Goal: Task Accomplishment & Management: Manage account settings

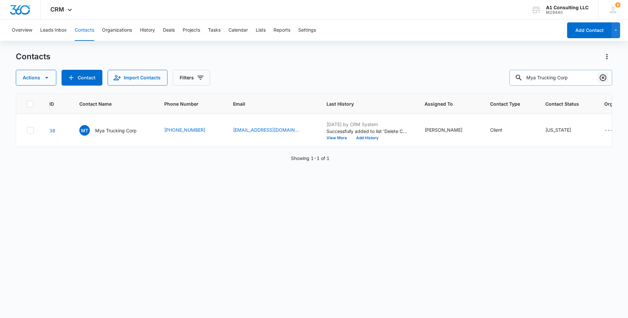
click at [604, 76] on icon "Clear" at bounding box center [603, 78] width 8 height 8
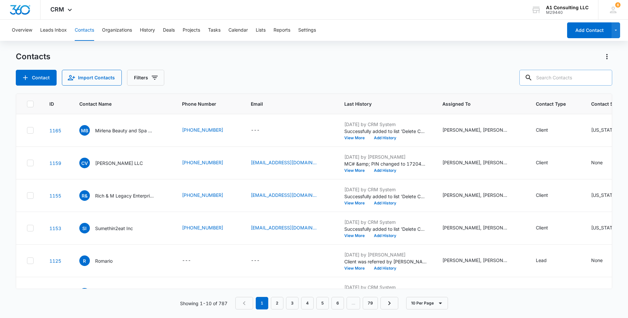
click at [567, 80] on input "text" at bounding box center [565, 78] width 93 height 16
paste input "J&J [PERSON_NAME] Trucking LLC"
type input "J&J [PERSON_NAME] Trucking LLC"
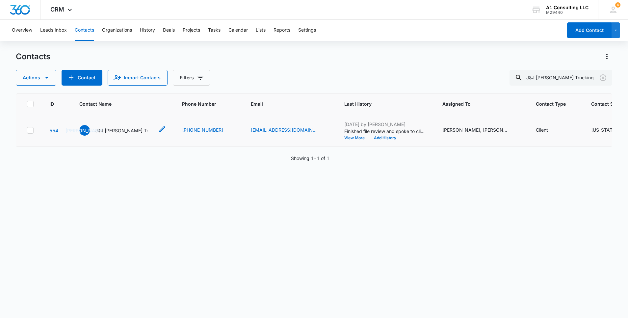
click at [139, 134] on p "J&J [PERSON_NAME] Trucking LLC" at bounding box center [124, 130] width 59 height 7
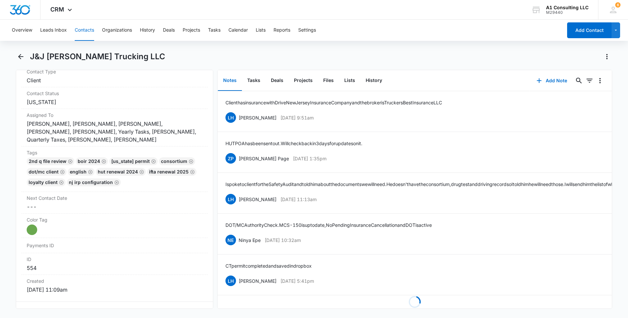
scroll to position [2995, 0]
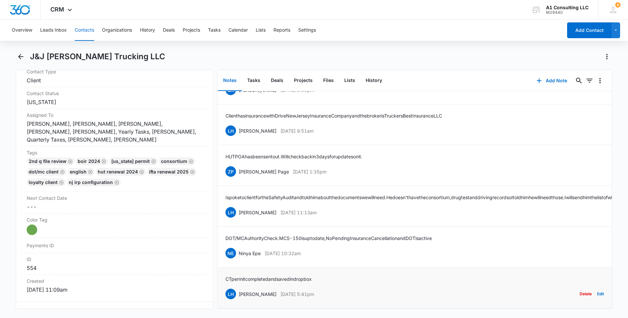
drag, startPoint x: 316, startPoint y: 283, endPoint x: 237, endPoint y: 286, distance: 79.1
click at [237, 288] on div "LH Laura Henry Dec 29, 2022 at 5:41pm Delete Edit" at bounding box center [414, 294] width 379 height 13
copy div "Laura Henry Dec 29, 2022 at 5:41pm"
drag, startPoint x: 325, startPoint y: 268, endPoint x: 223, endPoint y: 267, distance: 102.1
click at [223, 268] on li "CT permit completed and saved in dropbox LH Laura Henry Dec 29, 2022 at 5:41pm …" at bounding box center [415, 288] width 394 height 41
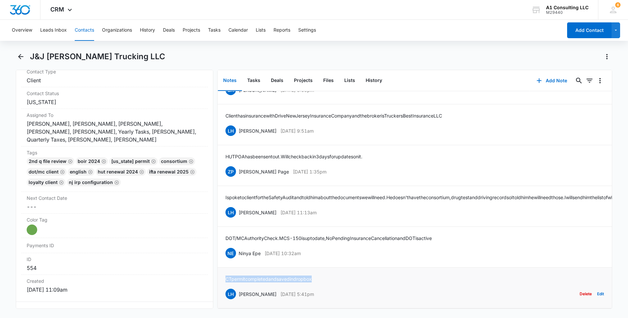
copy p "CT permit completed and saved in dropbox"
drag, startPoint x: 320, startPoint y: 243, endPoint x: 239, endPoint y: 243, distance: 80.6
click at [239, 247] on div "NE Ninya Epe Jan 3, 2023 at 10:32am Delete Edit" at bounding box center [414, 253] width 379 height 13
copy div "Ninya Epe Jan 3, 2023 at 10:32am"
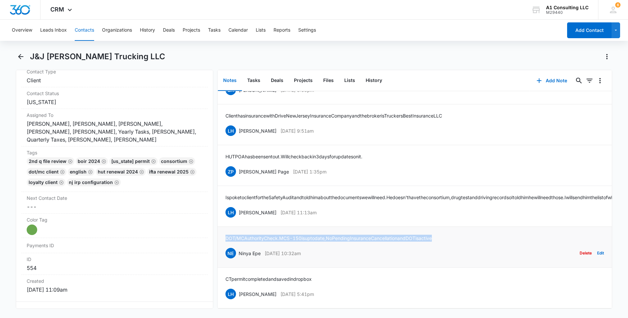
drag, startPoint x: 453, startPoint y: 226, endPoint x: 224, endPoint y: 230, distance: 228.5
click at [224, 230] on li "DOT/MC Authority Check. MCS-150 is upto date, No Pending Insurance Cancellation…" at bounding box center [415, 247] width 394 height 41
copy p "DOT/MC Authority Check. MCS-150 is upto date, No Pending Insurance Cancellation…"
drag, startPoint x: 325, startPoint y: 203, endPoint x: 237, endPoint y: 204, distance: 87.9
click at [237, 206] on div "LH Laura Henry Jan 3, 2023 at 11:13am Delete Edit" at bounding box center [414, 212] width 379 height 13
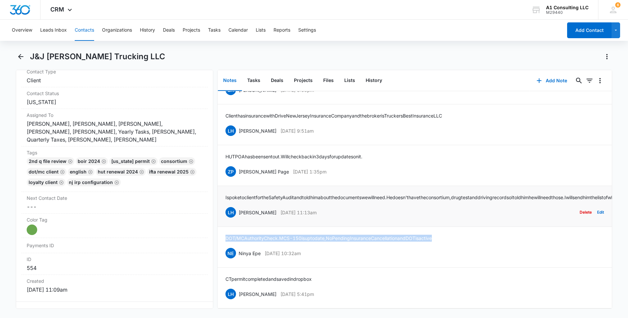
copy div "Laura Henry Jan 3, 2023 at 11:13am"
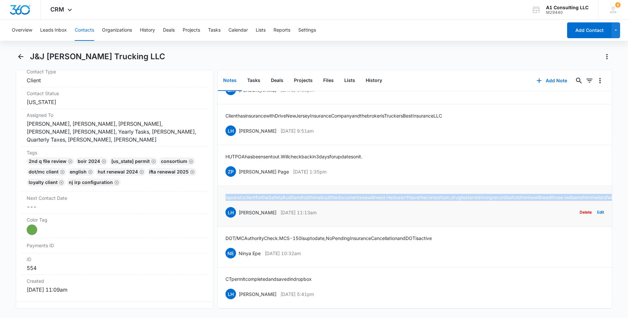
drag, startPoint x: 328, startPoint y: 190, endPoint x: 219, endPoint y: 184, distance: 109.1
click at [219, 186] on li "I spoke to client for the Safety Audit and told him about the documents we will…" at bounding box center [415, 206] width 394 height 41
copy p "I spoke to client for the Safety Audit and told him about the documents we will…"
drag, startPoint x: 322, startPoint y: 152, endPoint x: 238, endPoint y: 153, distance: 84.3
click at [238, 165] on div "ZP Zakiya Page Jan 3, 2023 at 1:35pm Delete Edit" at bounding box center [414, 171] width 379 height 13
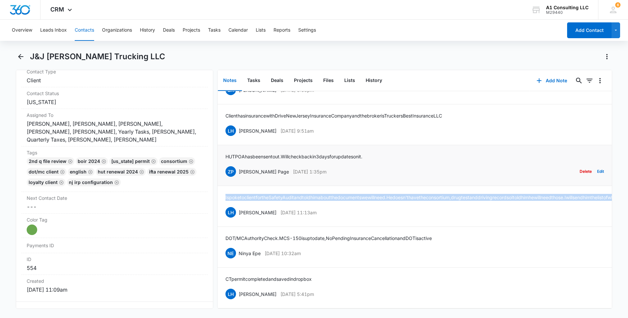
copy div "Zakiya Page Jan 3, 2023 at 1:35pm"
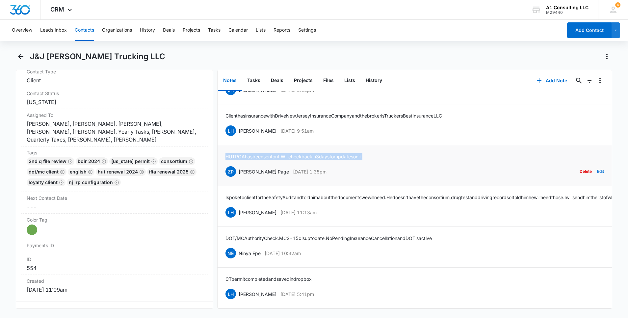
drag, startPoint x: 384, startPoint y: 139, endPoint x: 225, endPoint y: 140, distance: 159.0
click at [225, 145] on li "HUT POA has been sent out. Will check back in 3 days for updates on it. ZP Zaki…" at bounding box center [415, 165] width 394 height 41
copy p "HUT POA has been sent out. Will check back in 3 days for updates on it."
drag, startPoint x: 323, startPoint y: 113, endPoint x: 237, endPoint y: 116, distance: 86.6
click at [237, 124] on div "LH Laura Henry Jan 5, 2023 at 9:51am Delete Edit" at bounding box center [414, 130] width 379 height 13
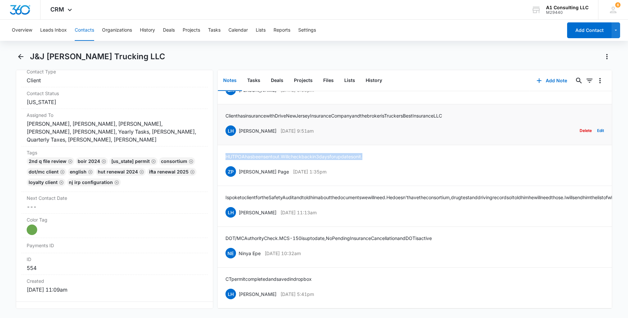
copy div "Laura Henry Jan 5, 2023 at 9:51am"
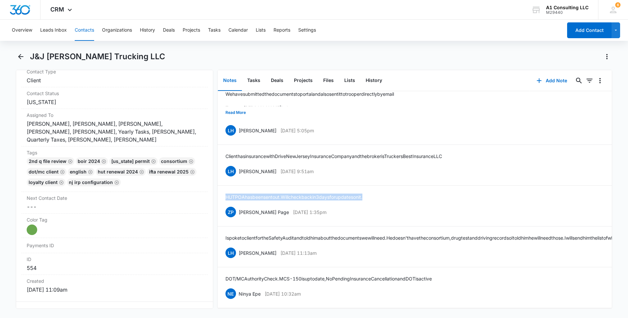
scroll to position [2896, 0]
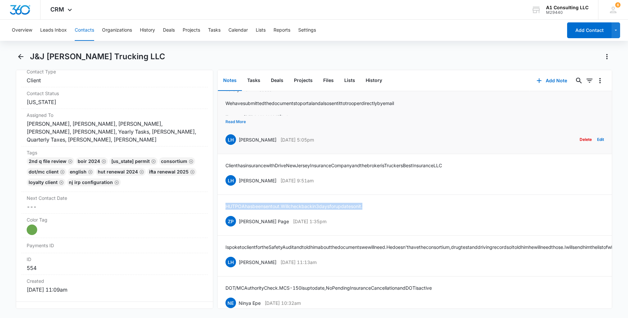
click at [240, 128] on button "Read More" at bounding box center [235, 122] width 20 height 13
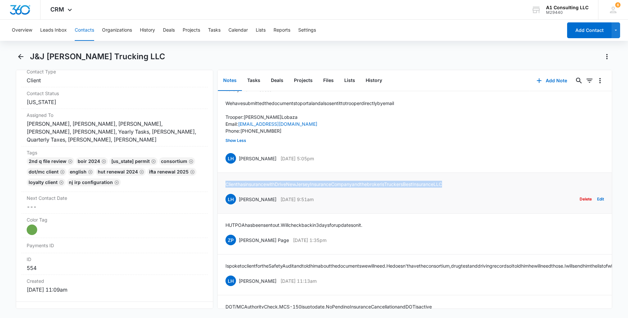
drag, startPoint x: 459, startPoint y: 217, endPoint x: 223, endPoint y: 217, distance: 236.0
click at [223, 214] on li "Client has insurance with Drive New Jersey Insurance Company and the broker is …" at bounding box center [415, 193] width 394 height 41
copy p "Client has insurance with Drive New Jersey Insurance Company and the broker is …"
drag, startPoint x: 324, startPoint y: 190, endPoint x: 237, endPoint y: 191, distance: 87.6
click at [237, 165] on div "LH Laura Henry Jan 11, 2023 at 5:05pm Delete Edit" at bounding box center [414, 158] width 379 height 13
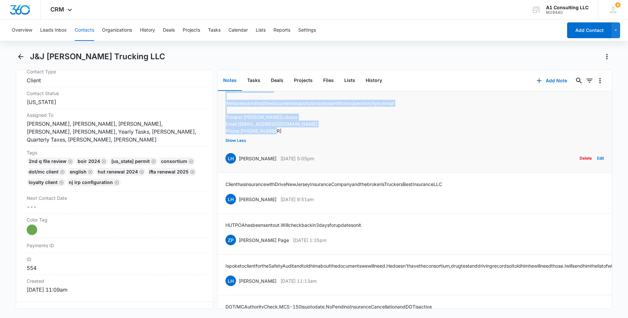
drag, startPoint x: 282, startPoint y: 164, endPoint x: 221, endPoint y: 124, distance: 72.9
click at [221, 124] on li "Safety Audit in Process: We have submitted the documents to portal and also sen…" at bounding box center [415, 125] width 394 height 95
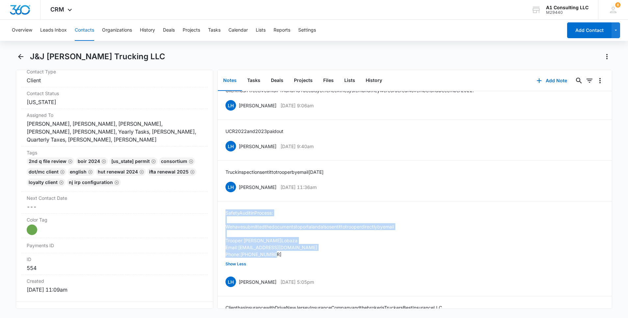
scroll to position [2758, 0]
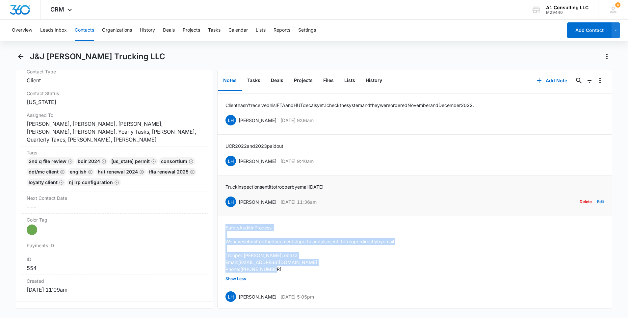
drag, startPoint x: 329, startPoint y: 235, endPoint x: 237, endPoint y: 235, distance: 91.8
click at [237, 208] on div "LH Laura Henry Jan 17, 2023 at 11:36am Delete Edit" at bounding box center [414, 202] width 379 height 13
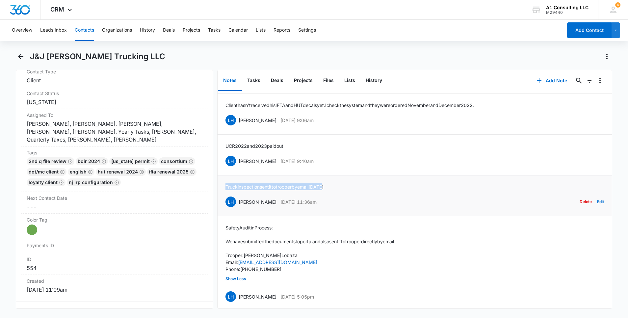
drag, startPoint x: 311, startPoint y: 219, endPoint x: 223, endPoint y: 219, distance: 88.2
click at [223, 216] on li "Truck inspection sent it to trooper by email today LH Laura Henry Jan 17, 2023 …" at bounding box center [415, 195] width 394 height 41
drag, startPoint x: 304, startPoint y: 194, endPoint x: 238, endPoint y: 195, distance: 66.2
click at [238, 167] on div "LH Laura Henry Feb 8, 2023 at 9:40am Delete Edit" at bounding box center [414, 161] width 379 height 13
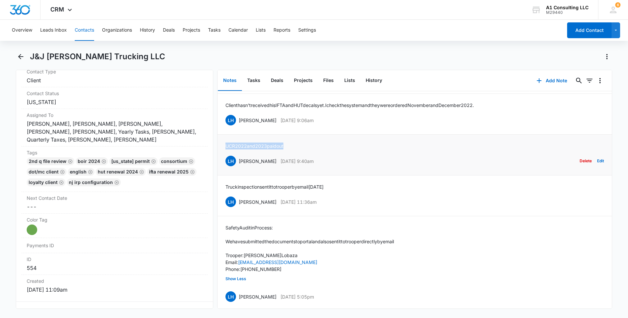
drag, startPoint x: 295, startPoint y: 176, endPoint x: 223, endPoint y: 180, distance: 71.5
click at [223, 175] on li "UCR 2022 and 2023 paid out LH Laura Henry Feb 8, 2023 at 9:40am Delete Edit" at bounding box center [415, 155] width 394 height 41
drag, startPoint x: 328, startPoint y: 153, endPoint x: 238, endPoint y: 156, distance: 89.9
click at [238, 126] on div "LH Laura Henry Feb 16, 2023 at 9:06am Delete Edit" at bounding box center [414, 120] width 379 height 13
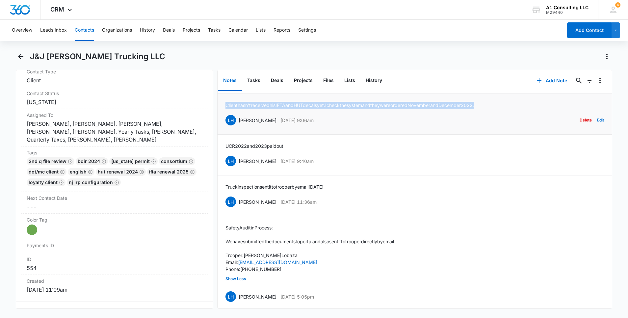
drag, startPoint x: 500, startPoint y: 135, endPoint x: 226, endPoint y: 133, distance: 274.5
click at [226, 133] on li "Client hasn't received his IFTA and HUT decals yet. I check the system and they…" at bounding box center [415, 114] width 394 height 41
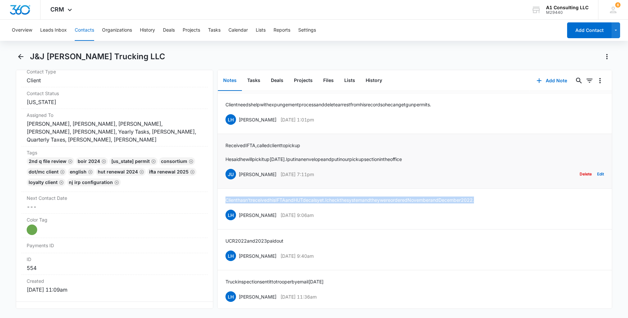
scroll to position [2659, 0]
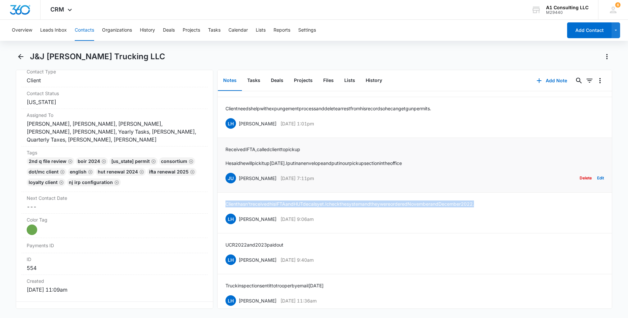
drag, startPoint x: 333, startPoint y: 213, endPoint x: 238, endPoint y: 213, distance: 94.8
click at [238, 184] on div "JU Jeannette Uribe Feb 21, 2023 at 7:11pm Delete Edit" at bounding box center [414, 178] width 379 height 13
drag, startPoint x: 437, startPoint y: 194, endPoint x: 226, endPoint y: 183, distance: 211.3
click at [226, 183] on div "Received IFTA, called client to pick up He said he will pick it up tomorrow. I …" at bounding box center [414, 165] width 379 height 39
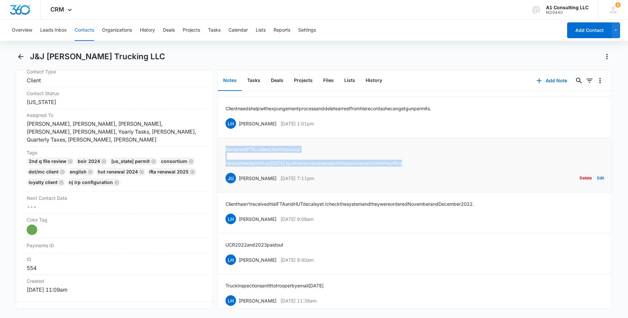
drag, startPoint x: 442, startPoint y: 195, endPoint x: 220, endPoint y: 184, distance: 222.1
click at [220, 184] on li "Received IFTA, called client to pick up He said he will pick it up tomorrow. I …" at bounding box center [415, 165] width 394 height 55
drag, startPoint x: 326, startPoint y: 156, endPoint x: 238, endPoint y: 154, distance: 87.9
click at [238, 130] on div "LH Laura Henry Feb 24, 2023 at 1:01pm Delete Edit" at bounding box center [414, 123] width 379 height 13
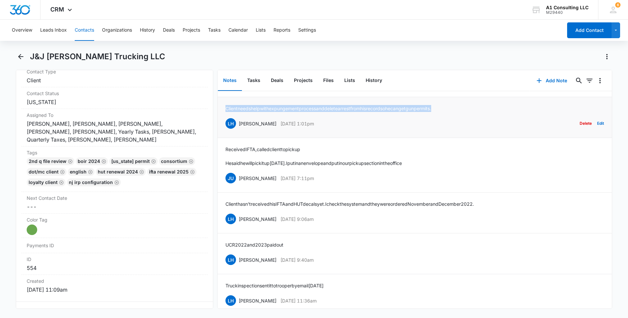
drag, startPoint x: 456, startPoint y: 141, endPoint x: 224, endPoint y: 133, distance: 231.9
click at [224, 133] on li "Client needs help with expungement process and delete arrest from his record so…" at bounding box center [415, 117] width 394 height 41
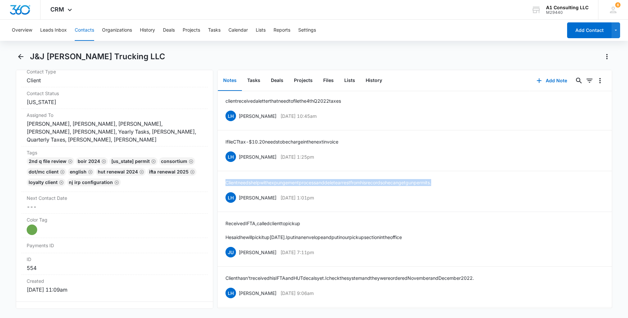
scroll to position [2580, 0]
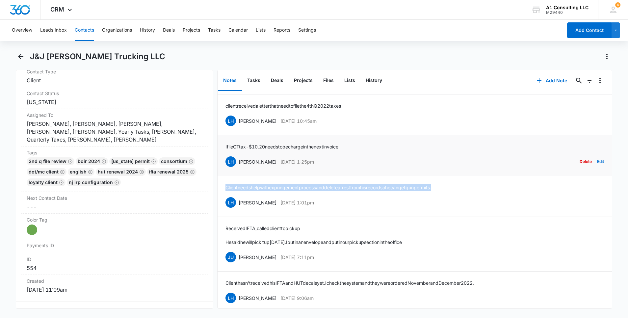
drag, startPoint x: 324, startPoint y: 193, endPoint x: 238, endPoint y: 194, distance: 86.2
click at [238, 168] on div "LH Laura Henry Feb 24, 2023 at 1:25pm Delete Edit" at bounding box center [414, 161] width 379 height 13
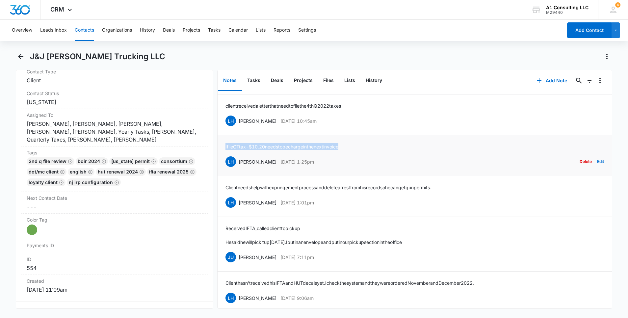
drag, startPoint x: 357, startPoint y: 178, endPoint x: 222, endPoint y: 180, distance: 135.6
click at [222, 176] on li "I file CT tax - $10.20 needs to be charge in the next invoice LH Laura Henry Fe…" at bounding box center [415, 155] width 394 height 41
drag, startPoint x: 328, startPoint y: 194, endPoint x: 238, endPoint y: 195, distance: 89.9
click at [238, 168] on div "LH Laura Henry Feb 24, 2023 at 1:25pm Delete Edit" at bounding box center [414, 161] width 379 height 13
drag, startPoint x: 362, startPoint y: 178, endPoint x: 222, endPoint y: 180, distance: 140.6
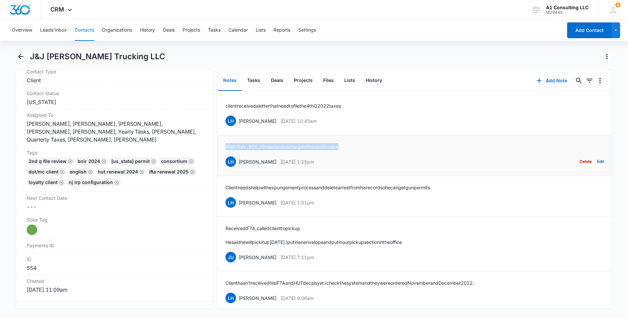
click at [222, 176] on li "I file CT tax - $10.20 needs to be charge in the next invoice LH Laura Henry Fe…" at bounding box center [415, 155] width 394 height 41
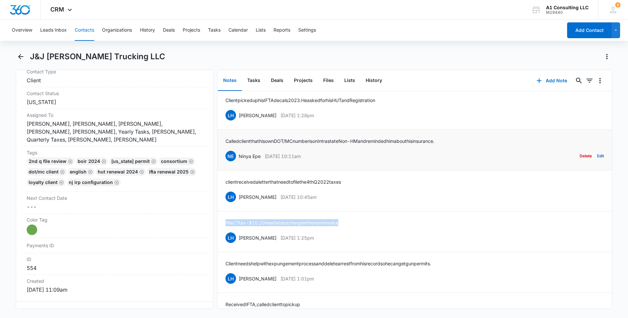
scroll to position [2501, 0]
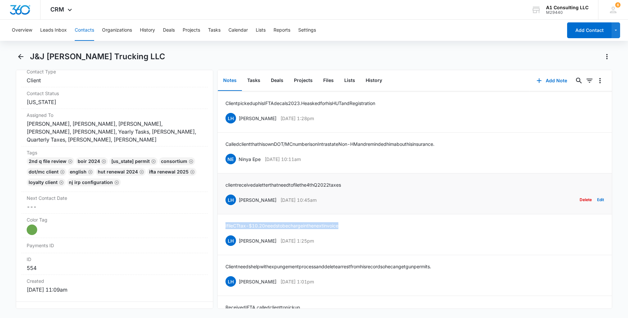
drag, startPoint x: 330, startPoint y: 232, endPoint x: 238, endPoint y: 233, distance: 92.2
click at [238, 206] on div "LH Laura Henry Mar 13, 2023 at 10:45am Delete Edit" at bounding box center [414, 200] width 379 height 13
drag, startPoint x: 359, startPoint y: 216, endPoint x: 222, endPoint y: 213, distance: 137.3
click at [222, 213] on li "client received a letter that need to file the 4th Q 2022 taxes LH Laura Henry …" at bounding box center [415, 193] width 394 height 41
drag, startPoint x: 326, startPoint y: 192, endPoint x: 238, endPoint y: 195, distance: 87.6
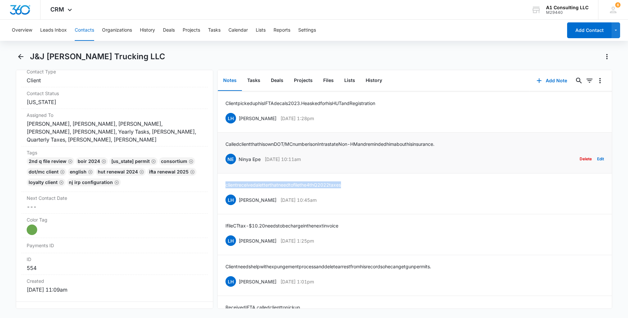
click at [238, 165] on div "NE Ninya Epe Mar 17, 2023 at 10:11am Delete Edit" at bounding box center [414, 159] width 379 height 13
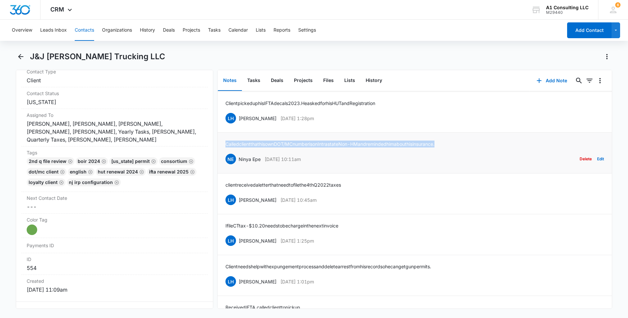
drag, startPoint x: 462, startPoint y: 177, endPoint x: 221, endPoint y: 179, distance: 241.0
click at [221, 173] on li "Called client that his own DOT/MC number is on Intrastate Non-HM and reminded h…" at bounding box center [415, 153] width 394 height 41
drag, startPoint x: 326, startPoint y: 149, endPoint x: 235, endPoint y: 149, distance: 90.9
click at [235, 124] on div "LH Laura Henry Mar 21, 2023 at 1:28pm Delete Edit" at bounding box center [414, 118] width 379 height 13
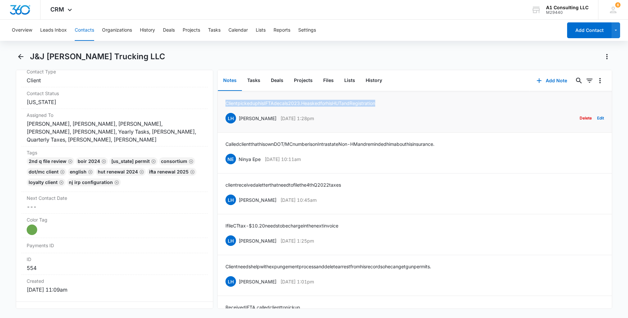
drag, startPoint x: 395, startPoint y: 133, endPoint x: 224, endPoint y: 139, distance: 170.6
click at [224, 133] on li "Client picked up his IFTA decals 2023. He asked for his HUT and Registration LH…" at bounding box center [415, 112] width 394 height 41
drag, startPoint x: 318, startPoint y: 108, endPoint x: 239, endPoint y: 114, distance: 78.8
click at [239, 83] on div "NE Ninya Epe Mar 28, 2023 at 10:56am" at bounding box center [262, 77] width 75 height 11
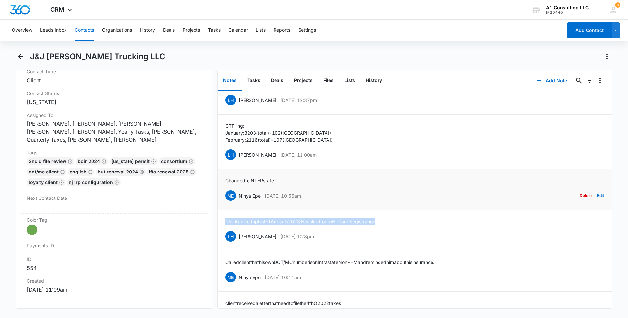
scroll to position [2383, 0]
drag, startPoint x: 281, startPoint y: 214, endPoint x: 223, endPoint y: 214, distance: 58.3
click at [223, 210] on li "Changed to INTERstate. NE Ninya Epe Mar 28, 2023 at 10:56am Delete Edit" at bounding box center [415, 190] width 394 height 41
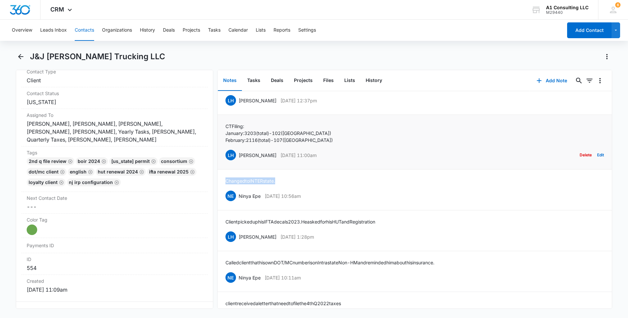
drag, startPoint x: 327, startPoint y: 186, endPoint x: 238, endPoint y: 188, distance: 88.9
click at [238, 161] on div "LH Laura Henry Mar 28, 2023 at 11:00am Delete Edit" at bounding box center [414, 155] width 379 height 13
drag, startPoint x: 300, startPoint y: 174, endPoint x: 221, endPoint y: 159, distance: 79.8
click at [221, 159] on li "CT Filing: January: 3203 (total) - 102 (CT) February: 2116 (total) - 107 (CT) L…" at bounding box center [415, 142] width 394 height 55
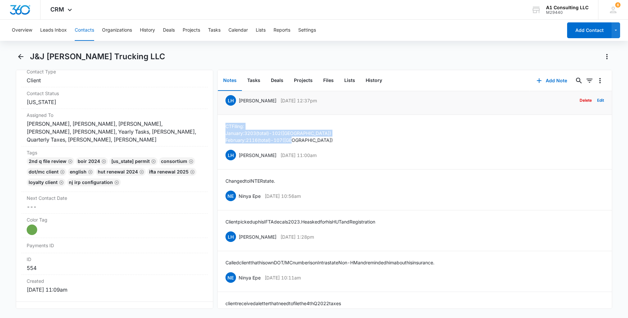
drag, startPoint x: 330, startPoint y: 134, endPoint x: 237, endPoint y: 131, distance: 93.5
click at [237, 107] on div "LH Laura Henry Mar 30, 2023 at 12:37pm Delete Edit" at bounding box center [414, 100] width 379 height 13
drag, startPoint x: 316, startPoint y: 117, endPoint x: 223, endPoint y: 117, distance: 92.8
click at [223, 115] on li "paid out Ct taxes - January and February LH Laura Henry Mar 30, 2023 at 12:37pm…" at bounding box center [415, 94] width 394 height 41
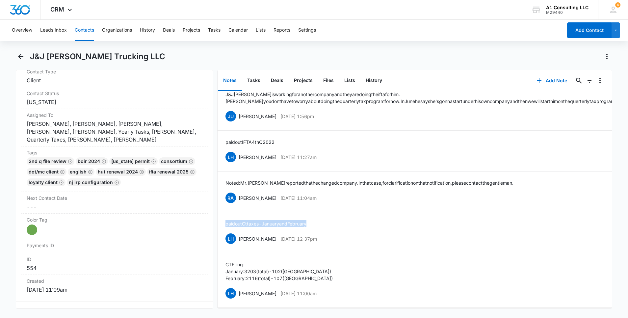
scroll to position [2225, 0]
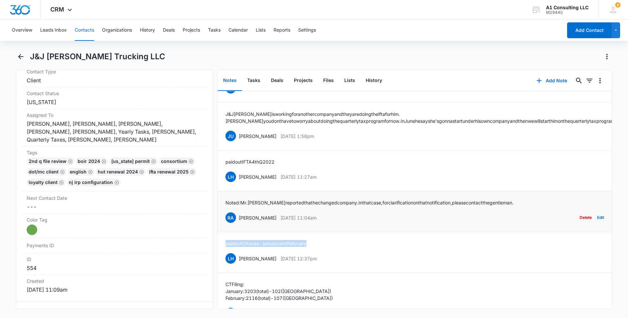
drag, startPoint x: 331, startPoint y: 251, endPoint x: 239, endPoint y: 253, distance: 92.9
click at [239, 224] on div "RA Randy Araujo Apr 10, 2023 at 11:04am Delete Edit" at bounding box center [414, 217] width 379 height 13
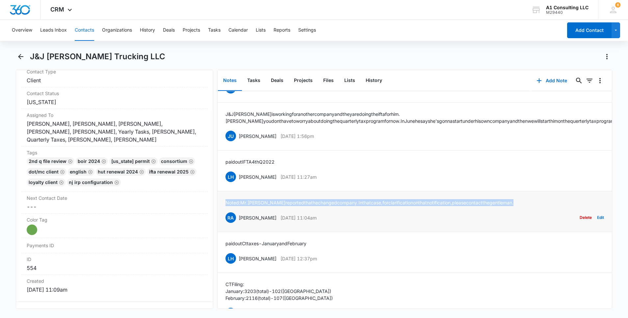
drag, startPoint x: 520, startPoint y: 234, endPoint x: 226, endPoint y: 237, distance: 293.6
click at [226, 224] on div "Noted: Mr. Anthony reported that he changed company. In that case, for clarific…" at bounding box center [414, 211] width 379 height 25
drag, startPoint x: 329, startPoint y: 211, endPoint x: 239, endPoint y: 215, distance: 89.9
click at [239, 183] on div "LH Laura Henry Apr 17, 2023 at 11:27am Delete Edit" at bounding box center [414, 177] width 379 height 13
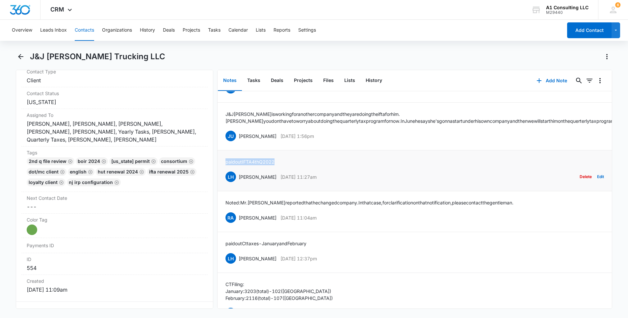
drag, startPoint x: 283, startPoint y: 195, endPoint x: 223, endPoint y: 195, distance: 60.2
click at [223, 191] on li "paid out IFTA 4th Q 2022 LH Laura Henry Apr 17, 2023 at 11:27am Delete Edit" at bounding box center [415, 170] width 394 height 41
drag, startPoint x: 334, startPoint y: 167, endPoint x: 239, endPoint y: 170, distance: 95.5
click at [239, 142] on div "JU Jeannette Uribe Apr 21, 2023 at 1:56pm Delete Edit" at bounding box center [414, 136] width 379 height 13
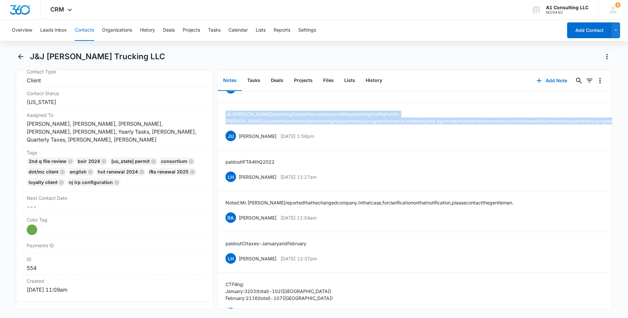
drag, startPoint x: 450, startPoint y: 154, endPoint x: 216, endPoint y: 141, distance: 233.7
click at [216, 141] on div "Remove JA J&J Almonte Trucking LLC Contact Info Name Cancel Save Changes J&J Al…" at bounding box center [314, 189] width 597 height 239
drag, startPoint x: 332, startPoint y: 119, endPoint x: 239, endPoint y: 122, distance: 93.8
click at [239, 94] on div "JU Jeannette Uribe Apr 21, 2023 at 1:59pm Delete Edit" at bounding box center [414, 88] width 379 height 13
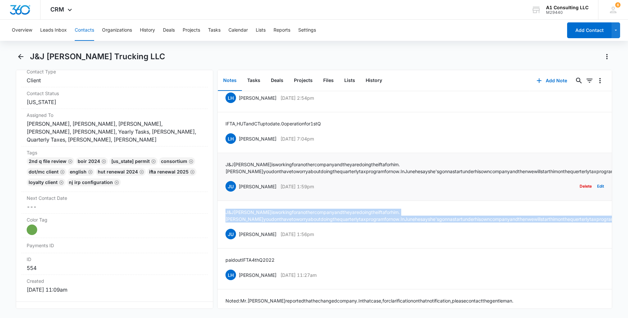
scroll to position [2126, 0]
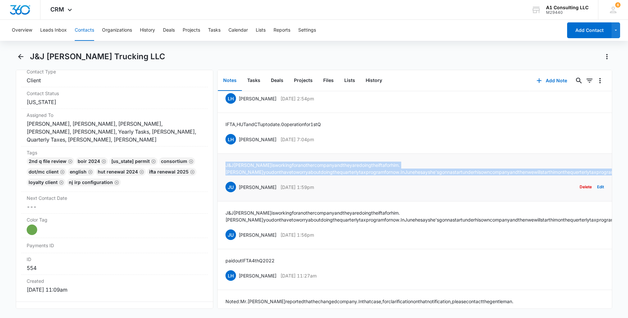
drag, startPoint x: 451, startPoint y: 204, endPoint x: 224, endPoint y: 199, distance: 227.2
click at [224, 199] on li "J & J Almonte is working for another company and they are doing the ifta for hi…" at bounding box center [415, 178] width 394 height 48
drag, startPoint x: 305, startPoint y: 172, endPoint x: 238, endPoint y: 174, distance: 67.2
click at [238, 145] on div "LH Laura Henry Apr 21, 2023 at 7:04pm Delete Edit" at bounding box center [414, 139] width 379 height 13
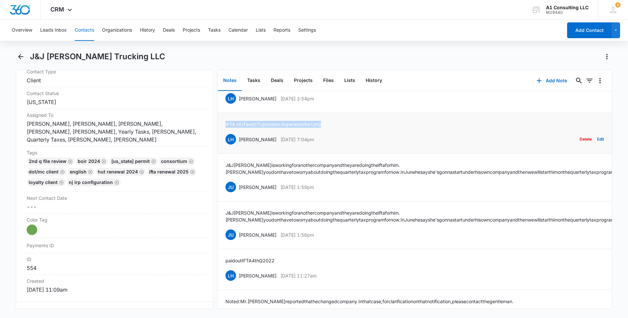
drag, startPoint x: 339, startPoint y: 157, endPoint x: 223, endPoint y: 157, distance: 116.5
click at [223, 154] on li "IFTA, HUT and CT up to date. 0 operation for 1st Q LH Laura Henry Apr 21, 2023 …" at bounding box center [415, 133] width 394 height 41
drag, startPoint x: 327, startPoint y: 133, endPoint x: 239, endPoint y: 130, distance: 88.2
click at [239, 105] on div "LH Laura Henry May 30, 2023 at 2:54pm Delete Edit" at bounding box center [414, 98] width 379 height 13
drag, startPoint x: 394, startPoint y: 116, endPoint x: 223, endPoint y: 114, distance: 171.2
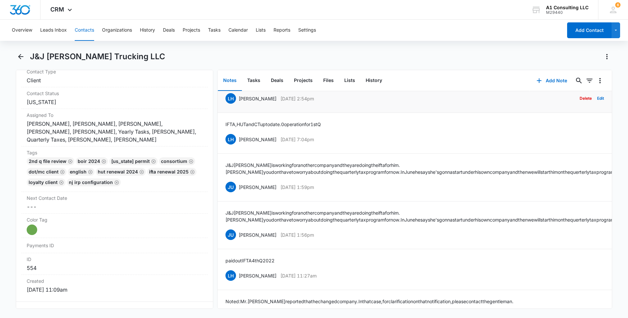
click at [223, 113] on li "CT taxes for April filed - 0 operation. Client is not working under his company…" at bounding box center [415, 92] width 394 height 41
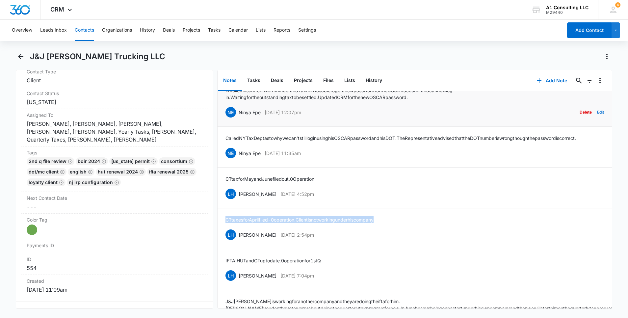
scroll to position [1988, 0]
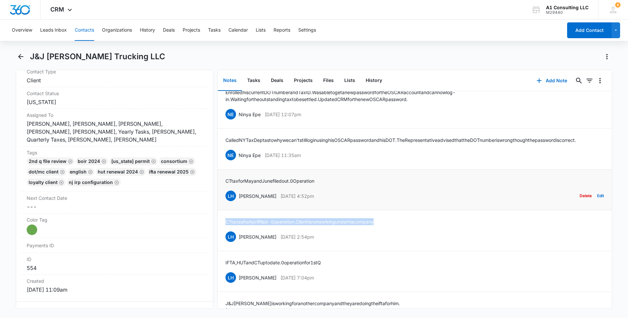
drag, startPoint x: 325, startPoint y: 227, endPoint x: 238, endPoint y: 229, distance: 86.3
click at [238, 202] on div "LH Laura Henry Jun 30, 2023 at 4:52pm Delete Edit" at bounding box center [414, 196] width 379 height 13
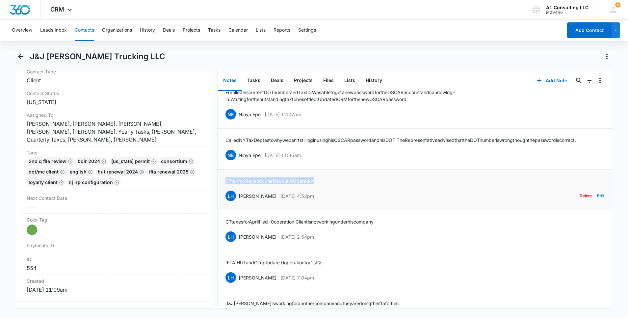
drag, startPoint x: 327, startPoint y: 212, endPoint x: 223, endPoint y: 213, distance: 103.7
click at [223, 210] on li "CT tax for May and June filed out. 0 Operation LH Laura Henry Jun 30, 2023 at 4…" at bounding box center [415, 190] width 394 height 41
drag, startPoint x: 320, startPoint y: 187, endPoint x: 238, endPoint y: 190, distance: 81.7
click at [238, 161] on div "NE Ninya Epe Jul 6, 2023 at 11:35am Delete Edit" at bounding box center [414, 155] width 379 height 13
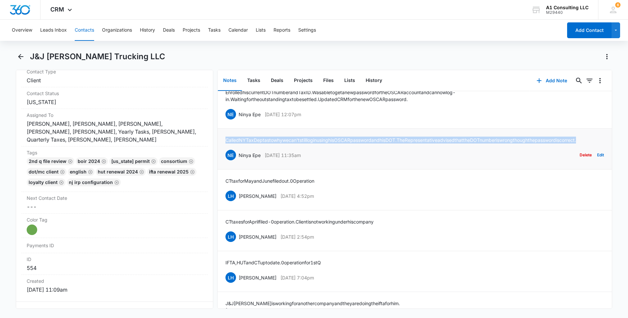
drag, startPoint x: 252, startPoint y: 173, endPoint x: 220, endPoint y: 161, distance: 34.4
click at [220, 161] on li "Called NY Tax Dept as to why we can't still log in using his OSCAR password and…" at bounding box center [415, 149] width 394 height 41
drag, startPoint x: 322, startPoint y: 139, endPoint x: 237, endPoint y: 140, distance: 84.6
click at [237, 120] on div "NE Ninya Epe Jul 6, 2023 at 12:07pm Delete Edit" at bounding box center [414, 114] width 379 height 13
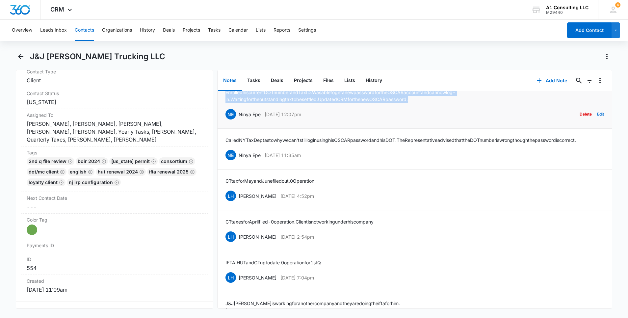
drag, startPoint x: 326, startPoint y: 126, endPoint x: 224, endPoint y: 119, distance: 102.6
click at [224, 119] on li "Enrolled his current DOT number and Tax ID. Was able to get a new password for …" at bounding box center [415, 105] width 394 height 48
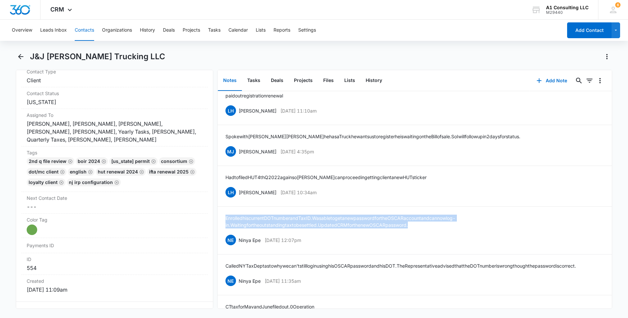
scroll to position [1850, 0]
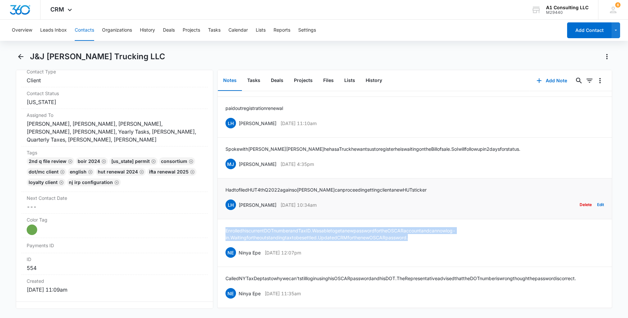
drag, startPoint x: 328, startPoint y: 232, endPoint x: 237, endPoint y: 233, distance: 90.9
click at [237, 211] on div "LH Laura Henry Jul 13, 2023 at 10:34am Delete Edit" at bounding box center [414, 204] width 379 height 13
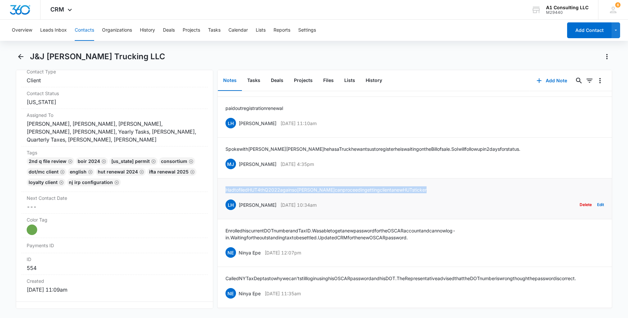
drag, startPoint x: 387, startPoint y: 215, endPoint x: 224, endPoint y: 216, distance: 162.6
click at [224, 216] on li "Had to filed HUT 4th Q 2022 again so Nina can proceed in getting client a new H…" at bounding box center [415, 198] width 394 height 41
drag, startPoint x: 340, startPoint y: 194, endPoint x: 238, endPoint y: 190, distance: 101.4
click at [238, 170] on div "MJ Michelle Jackson Sep 12, 2023 at 4:35pm Delete Edit" at bounding box center [414, 164] width 379 height 13
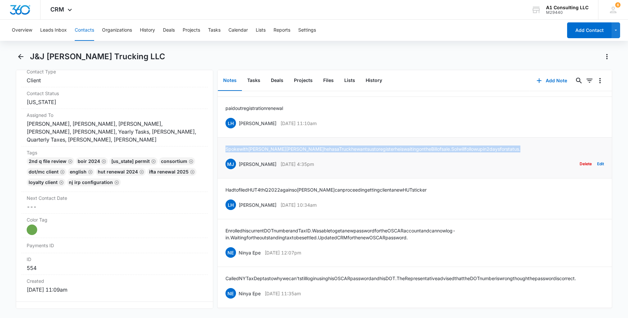
drag, startPoint x: 466, startPoint y: 176, endPoint x: 222, endPoint y: 178, distance: 244.6
click at [222, 178] on li "Spoke with Anthony Almonte he has a Truck he wants us to register he is waiting…" at bounding box center [415, 158] width 394 height 41
drag, startPoint x: 327, startPoint y: 147, endPoint x: 238, endPoint y: 149, distance: 88.2
click at [238, 129] on div "LH Laura Henry Sep 20, 2023 at 11:10am Delete Edit" at bounding box center [414, 123] width 379 height 13
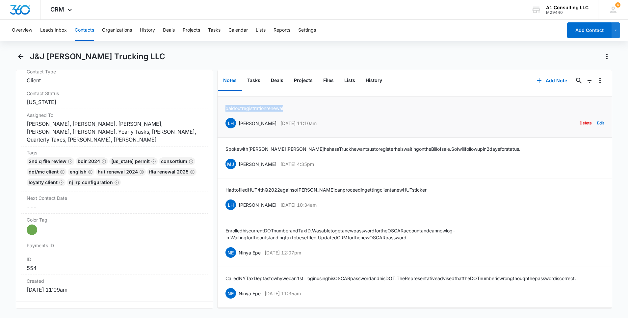
drag, startPoint x: 292, startPoint y: 133, endPoint x: 220, endPoint y: 133, distance: 72.1
click at [220, 133] on li "paid out registration renewal LH Laura Henry Sep 20, 2023 at 11:10am Delete Edit" at bounding box center [415, 117] width 394 height 41
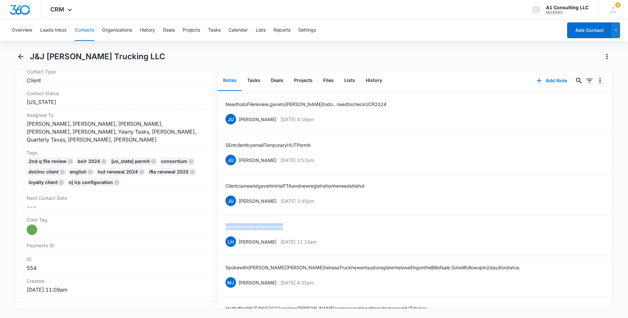
scroll to position [1711, 0]
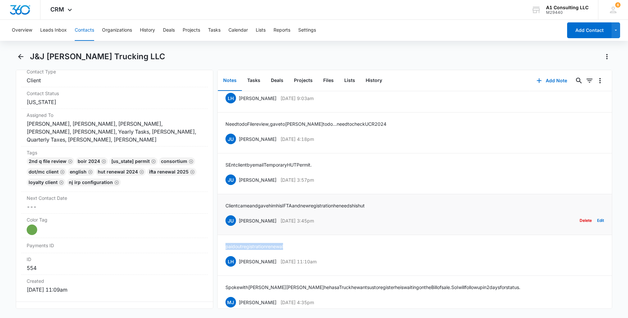
drag, startPoint x: 334, startPoint y: 248, endPoint x: 239, endPoint y: 248, distance: 95.5
click at [239, 227] on div "JU Jeannette Uribe Oct 11, 2023 at 3:45pm Delete Edit" at bounding box center [414, 220] width 379 height 13
drag, startPoint x: 388, startPoint y: 229, endPoint x: 223, endPoint y: 227, distance: 164.9
click at [223, 227] on li "Client came and gave him his IFTA and new registration he needs his hut JU Jean…" at bounding box center [415, 214] width 394 height 41
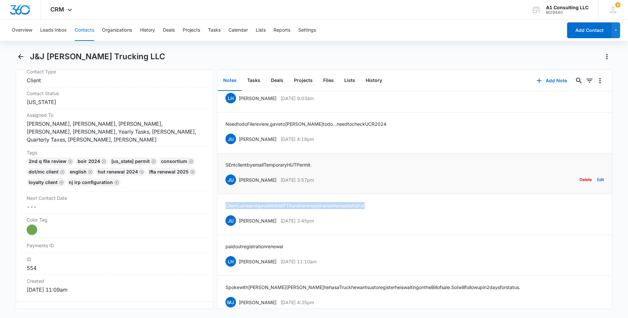
drag, startPoint x: 332, startPoint y: 205, endPoint x: 238, endPoint y: 207, distance: 93.8
click at [238, 186] on div "JU Jeannette Uribe Oct 11, 2023 at 3:57pm Delete Edit" at bounding box center [414, 179] width 379 height 13
drag, startPoint x: 323, startPoint y: 189, endPoint x: 223, endPoint y: 193, distance: 100.1
click at [223, 193] on li "SEnt client by email Temporary HUT Permit. JU Jeannette Uribe Oct 11, 2023 at 3…" at bounding box center [415, 173] width 394 height 41
drag, startPoint x: 334, startPoint y: 164, endPoint x: 237, endPoint y: 169, distance: 96.9
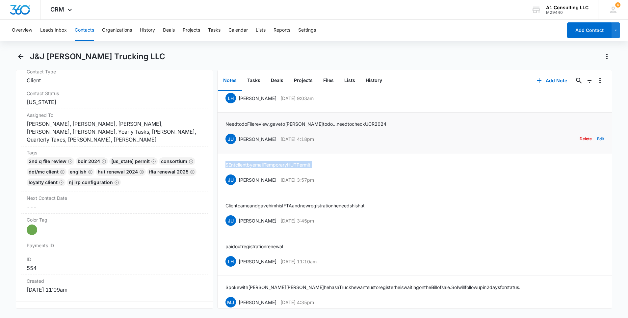
click at [237, 145] on div "JU Jeannette Uribe Oct 11, 2023 at 4:18pm Delete Edit" at bounding box center [414, 139] width 379 height 13
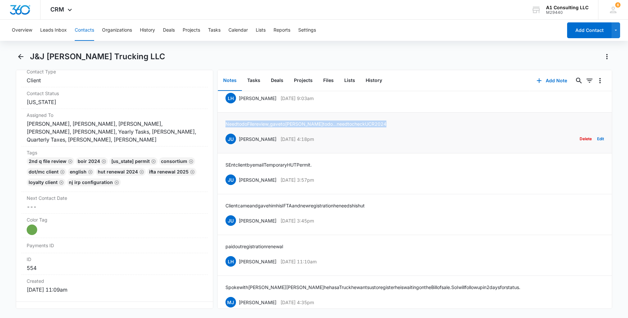
drag, startPoint x: 373, startPoint y: 148, endPoint x: 224, endPoint y: 150, distance: 149.1
click at [224, 150] on li "Need to do File review, gave to Laura to do...need to check UCR 2024 JU Jeannet…" at bounding box center [415, 133] width 394 height 41
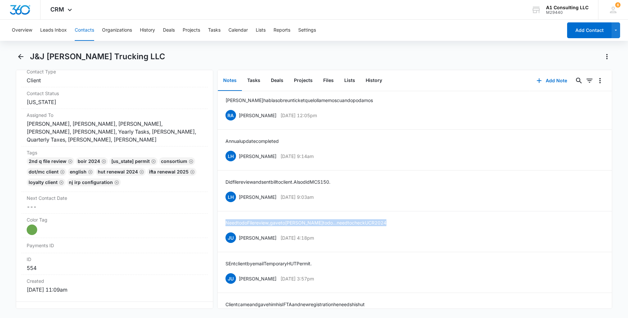
scroll to position [1593, 0]
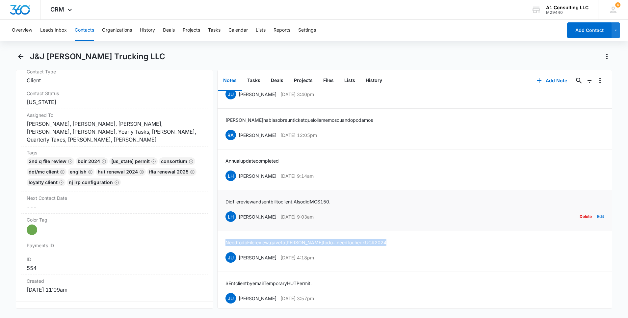
drag, startPoint x: 320, startPoint y: 240, endPoint x: 238, endPoint y: 241, distance: 81.6
click at [238, 223] on div "LH Laura Henry Oct 25, 2023 at 9:03am Delete Edit" at bounding box center [414, 216] width 379 height 13
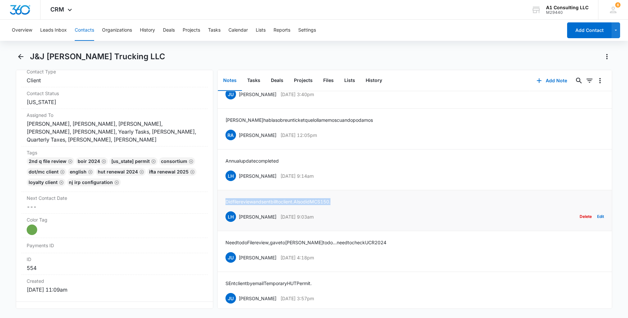
drag, startPoint x: 348, startPoint y: 224, endPoint x: 223, endPoint y: 226, distance: 125.1
click at [223, 226] on li "Did file review and sent bill to client. Also did MCS 150. LH Laura Henry Oct 2…" at bounding box center [415, 210] width 394 height 41
drag, startPoint x: 322, startPoint y: 200, endPoint x: 238, endPoint y: 204, distance: 84.7
click at [238, 182] on div "LH Laura Henry Oct 25, 2023 at 9:14am Delete Edit" at bounding box center [414, 176] width 379 height 13
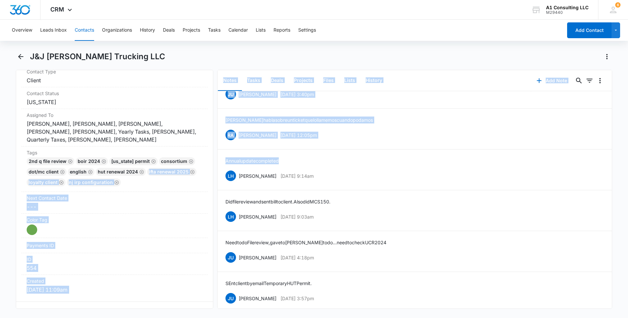
drag, startPoint x: 290, startPoint y: 185, endPoint x: 212, endPoint y: 187, distance: 78.4
click at [212, 187] on div "Remove JA J&J Almonte Trucking LLC Contact Info Name Cancel Save Changes J&J Al…" at bounding box center [314, 189] width 597 height 239
drag, startPoint x: 212, startPoint y: 187, endPoint x: 278, endPoint y: 182, distance: 66.3
click at [278, 182] on li "Annual update completed LH Laura Henry Oct 25, 2023 at 9:14am Delete Edit" at bounding box center [415, 169] width 394 height 41
click at [280, 139] on p "Nov 28, 2023 at 12:05pm" at bounding box center [298, 135] width 37 height 7
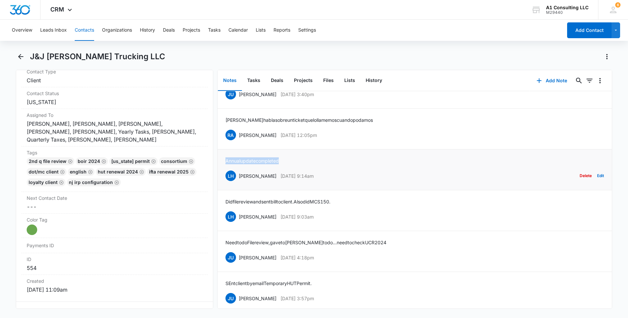
drag, startPoint x: 282, startPoint y: 190, endPoint x: 223, endPoint y: 190, distance: 58.9
click at [223, 190] on li "Annual update completed LH Laura Henry Oct 25, 2023 at 9:14am Delete Edit" at bounding box center [415, 169] width 394 height 41
drag, startPoint x: 337, startPoint y: 162, endPoint x: 239, endPoint y: 165, distance: 97.5
click at [239, 141] on div "RA Randy Araujo Nov 28, 2023 at 12:05pm Delete Edit" at bounding box center [414, 135] width 379 height 13
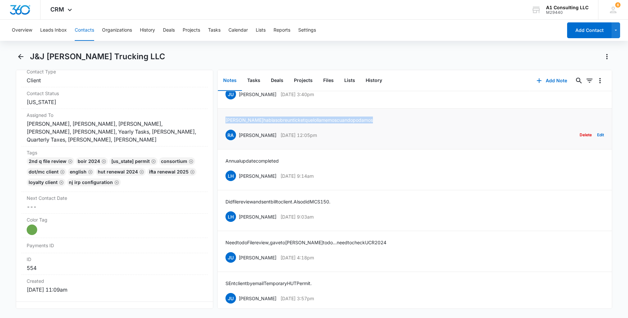
drag, startPoint x: 366, startPoint y: 143, endPoint x: 223, endPoint y: 146, distance: 143.6
click at [223, 146] on li "Anthony habla sobre un ticket que lo llamemos cuando podamos RA Randy Araujo No…" at bounding box center [415, 129] width 394 height 41
drag, startPoint x: 335, startPoint y: 120, endPoint x: 238, endPoint y: 123, distance: 96.8
click at [238, 100] on div "JU Jeannette Uribe Dec 1, 2023 at 3:40pm Delete Edit" at bounding box center [414, 94] width 379 height 13
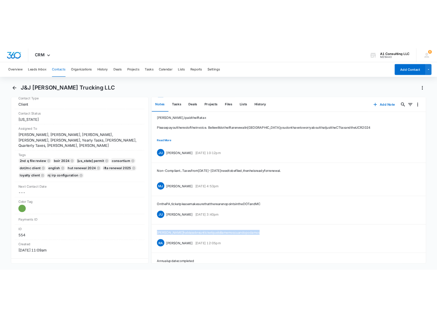
scroll to position [1435, 0]
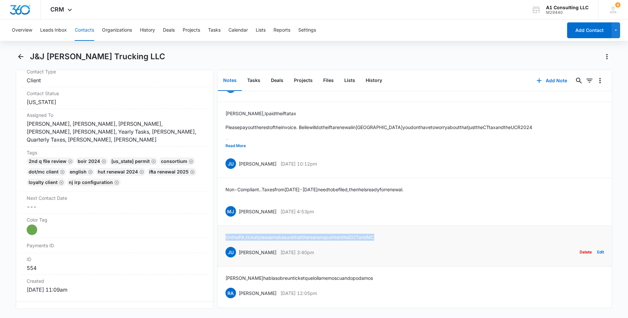
drag, startPoint x: 399, startPoint y: 262, endPoint x: 220, endPoint y: 261, distance: 179.4
click at [221, 261] on li "On the PA, ticket please make sure that there are no points in the DOT and MC J…" at bounding box center [415, 246] width 394 height 41
drag, startPoint x: 324, startPoint y: 236, endPoint x: 240, endPoint y: 237, distance: 84.3
click at [240, 218] on div "MJ Michelle Jackson Dec 5, 2023 at 4:53pm Delete Edit" at bounding box center [414, 211] width 379 height 13
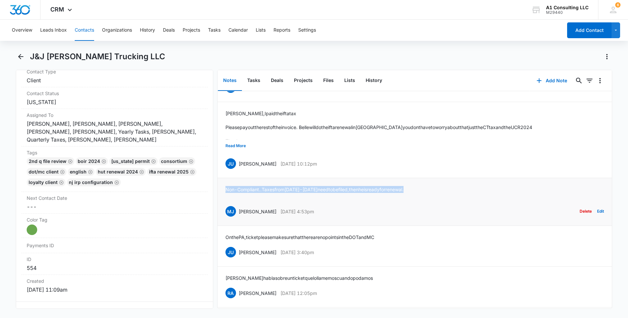
drag, startPoint x: 420, startPoint y: 215, endPoint x: 223, endPoint y: 214, distance: 197.2
click at [223, 214] on li "Non-Compliant.. Taxes from 2021-2023 need to be filed, then he is ready for ren…" at bounding box center [415, 202] width 394 height 48
drag, startPoint x: 340, startPoint y: 189, endPoint x: 238, endPoint y: 194, distance: 102.2
click at [238, 170] on div "JU Jeannette Uribe Dec 13, 2023 at 10:12pm Delete Edit" at bounding box center [414, 163] width 379 height 13
click at [239, 152] on button "Read More" at bounding box center [235, 146] width 20 height 13
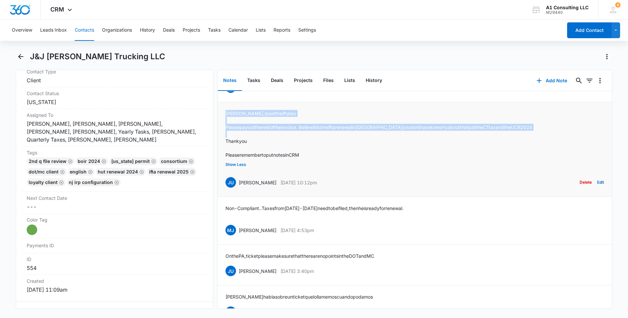
drag, startPoint x: 309, startPoint y: 178, endPoint x: 223, endPoint y: 138, distance: 94.8
click at [223, 138] on li "Laura, I paid the ifta tax Please pay out the rest of the invoice. Belle will d…" at bounding box center [415, 149] width 394 height 95
drag, startPoint x: 223, startPoint y: 138, endPoint x: 303, endPoint y: 176, distance: 88.9
click at [303, 158] on div "Laura, I paid the ifta tax Please pay out the rest of the invoice. Belle will d…" at bounding box center [378, 134] width 307 height 48
drag, startPoint x: 310, startPoint y: 181, endPoint x: 224, endPoint y: 144, distance: 93.3
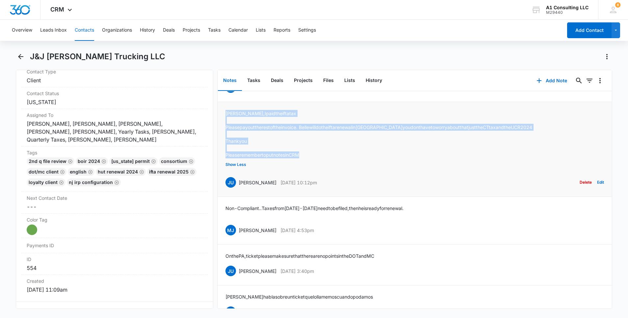
click at [224, 144] on li "Laura, I paid the ifta tax Please pay out the rest of the invoice. Belle will d…" at bounding box center [415, 149] width 394 height 95
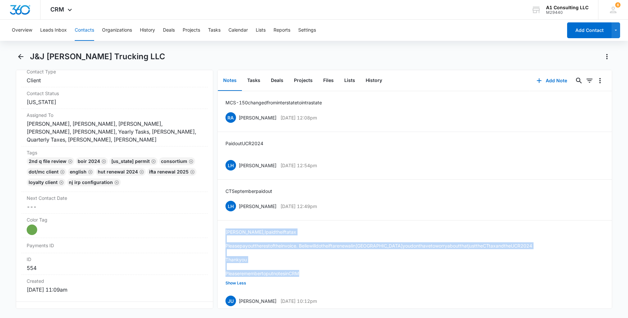
scroll to position [1297, 0]
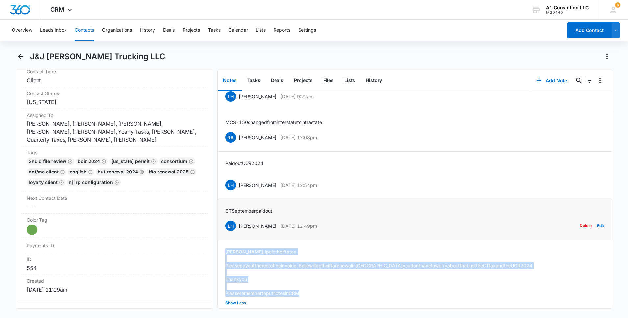
drag, startPoint x: 329, startPoint y: 249, endPoint x: 238, endPoint y: 255, distance: 91.0
click at [238, 232] on div "LH Laura Henry Dec 14, 2023 at 12:49pm Delete Edit" at bounding box center [414, 226] width 379 height 13
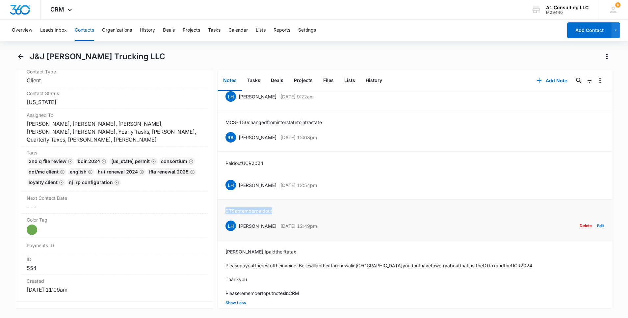
drag, startPoint x: 280, startPoint y: 236, endPoint x: 223, endPoint y: 237, distance: 57.6
click at [223, 237] on li "CT September paid out LH Laura Henry Dec 14, 2023 at 12:49pm Delete Edit" at bounding box center [415, 219] width 394 height 41
drag, startPoint x: 311, startPoint y: 212, endPoint x: 238, endPoint y: 212, distance: 73.1
click at [238, 191] on div "LH Laura Henry Dec 14, 2023 at 12:54pm Delete Edit" at bounding box center [414, 185] width 379 height 13
drag, startPoint x: 246, startPoint y: 188, endPoint x: 221, endPoint y: 188, distance: 25.3
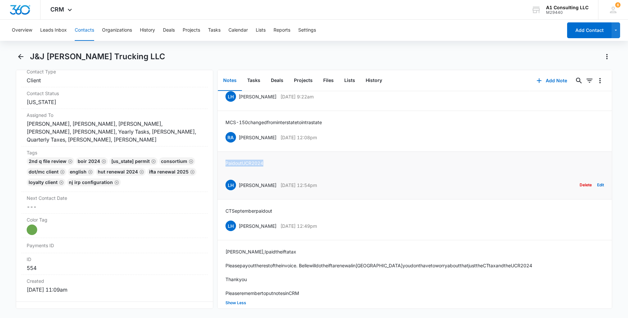
click at [221, 188] on li "Paid out UCR 2024 LH Laura Henry Dec 14, 2023 at 12:54pm Delete Edit" at bounding box center [415, 176] width 394 height 48
drag, startPoint x: 331, startPoint y: 164, endPoint x: 237, endPoint y: 166, distance: 94.5
click at [237, 144] on div "RA Randy Araujo Jan 11, 2024 at 12:08pm Delete Edit" at bounding box center [414, 137] width 379 height 13
drag, startPoint x: 330, startPoint y: 146, endPoint x: 223, endPoint y: 146, distance: 107.3
click at [223, 146] on li "MCS-150 changed from interstate to intrastate RA Randy Araujo Jan 11, 2024 at 1…" at bounding box center [415, 131] width 394 height 41
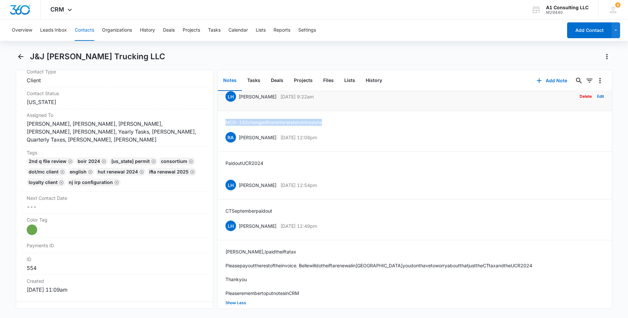
drag, startPoint x: 327, startPoint y: 122, endPoint x: 238, endPoint y: 126, distance: 89.3
click at [238, 103] on div "LH Laura Henry Jan 16, 2024 at 9:22am Delete Edit" at bounding box center [414, 96] width 379 height 13
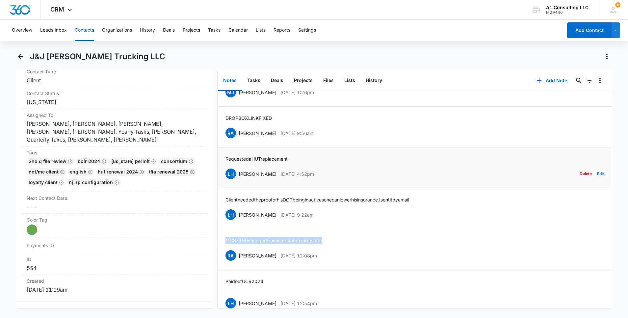
scroll to position [1178, 0]
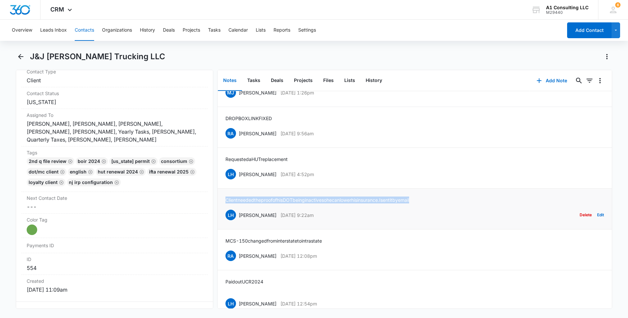
drag, startPoint x: 430, startPoint y: 225, endPoint x: 223, endPoint y: 226, distance: 207.4
click at [223, 226] on li "Client needed the proof of his DOT being inactive so he can lower his insurance…" at bounding box center [415, 209] width 394 height 41
drag, startPoint x: 325, startPoint y: 197, endPoint x: 237, endPoint y: 199, distance: 87.3
click at [237, 180] on div "LH Laura Henry Jan 16, 2024 at 4:52pm Delete Edit" at bounding box center [414, 174] width 379 height 13
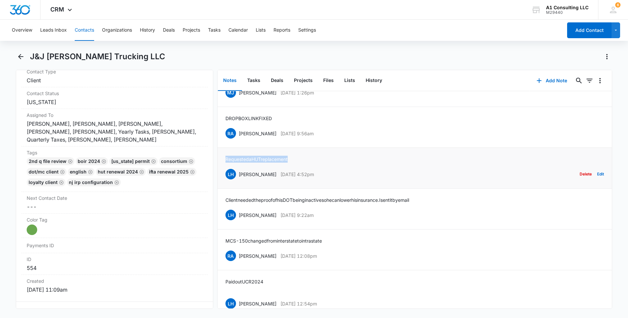
drag, startPoint x: 296, startPoint y: 183, endPoint x: 222, endPoint y: 183, distance: 73.7
click at [222, 183] on li "Requested a HUT replacement LH Laura Henry Jan 16, 2024 at 4:52pm Delete Edit" at bounding box center [415, 168] width 394 height 41
drag, startPoint x: 314, startPoint y: 157, endPoint x: 238, endPoint y: 160, distance: 76.1
click at [238, 140] on div "RA Randy Araujo Jan 22, 2024 at 9:56am Delete Edit" at bounding box center [414, 133] width 379 height 13
drag, startPoint x: 277, startPoint y: 144, endPoint x: 223, endPoint y: 144, distance: 54.0
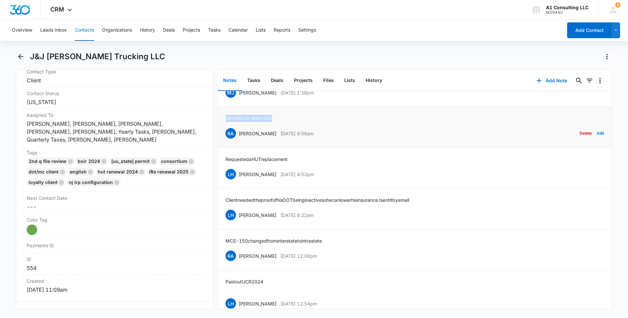
click at [223, 144] on li "DROPBOX LINK FIXED RA Randy Araujo Jan 22, 2024 at 9:56am Delete Edit" at bounding box center [415, 127] width 394 height 41
drag, startPoint x: 333, startPoint y: 115, endPoint x: 238, endPoint y: 119, distance: 94.9
click at [238, 98] on div "MJ Michelle Jackson Jan 24, 2024 at 1:26pm" at bounding box center [269, 92] width 89 height 11
drag, startPoint x: 300, startPoint y: 102, endPoint x: 224, endPoint y: 104, distance: 76.4
click at [224, 104] on li "Mailed out 2024 decal 12/28/23 MJ Michelle Jackson Jan 24, 2024 at 1:26pm Delet…" at bounding box center [415, 86] width 394 height 41
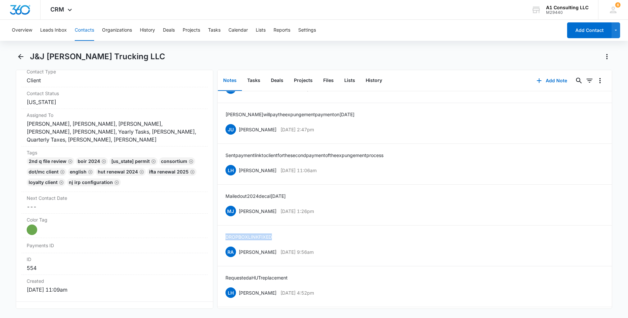
scroll to position [1040, 0]
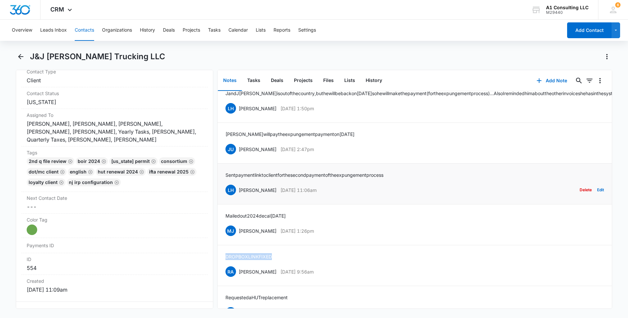
drag, startPoint x: 330, startPoint y: 217, endPoint x: 240, endPoint y: 218, distance: 89.5
click at [240, 196] on div "LH Laura Henry Mar 25, 2024 at 11:06am Delete Edit" at bounding box center [414, 190] width 379 height 13
drag, startPoint x: 240, startPoint y: 218, endPoint x: 286, endPoint y: 219, distance: 46.1
click at [286, 194] on p "Mar 25, 2024 at 11:06am" at bounding box center [298, 190] width 36 height 7
click at [302, 197] on li "Sent payment link to client for the second payment of the expungement process L…" at bounding box center [415, 184] width 394 height 41
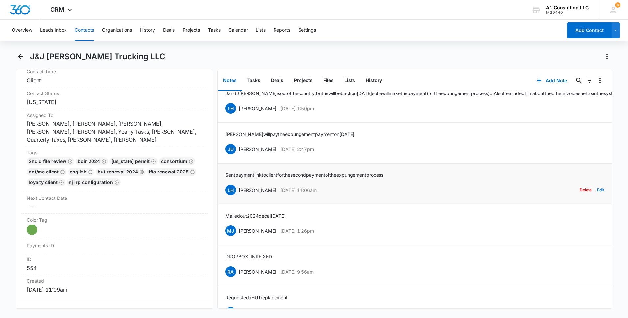
drag, startPoint x: 294, startPoint y: 216, endPoint x: 238, endPoint y: 217, distance: 56.6
click at [238, 196] on div "LH Laura Henry Mar 25, 2024 at 11:06am Delete Edit" at bounding box center [414, 190] width 379 height 13
drag, startPoint x: 401, startPoint y: 200, endPoint x: 223, endPoint y: 204, distance: 178.1
click at [223, 204] on li "Sent payment link to client for the second payment of the expungement process L…" at bounding box center [415, 184] width 394 height 41
drag, startPoint x: 330, startPoint y: 175, endPoint x: 239, endPoint y: 175, distance: 91.2
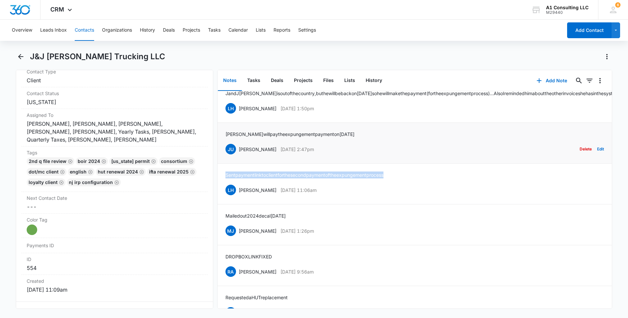
click at [239, 155] on div "JU Jeannette Uribe Apr 1, 2024 at 2:47pm Delete Edit" at bounding box center [414, 149] width 379 height 13
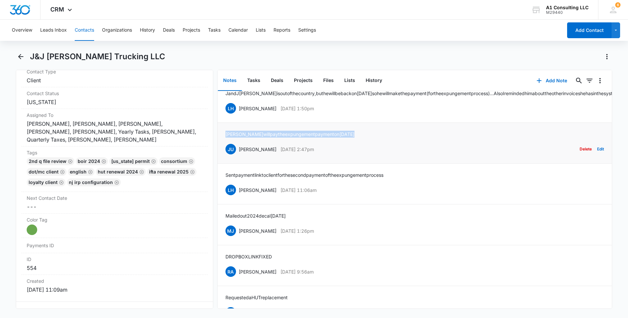
drag, startPoint x: 343, startPoint y: 158, endPoint x: 224, endPoint y: 162, distance: 118.5
click at [224, 162] on li "Anthony will pay the expungement payment on Friday JU Jeannette Uribe Apr 1, 20…" at bounding box center [415, 143] width 394 height 41
drag, startPoint x: 328, startPoint y: 136, endPoint x: 236, endPoint y: 138, distance: 91.2
click at [236, 115] on div "LH Laura Henry Apr 10, 2024 at 1:50pm Delete Edit" at bounding box center [414, 108] width 379 height 13
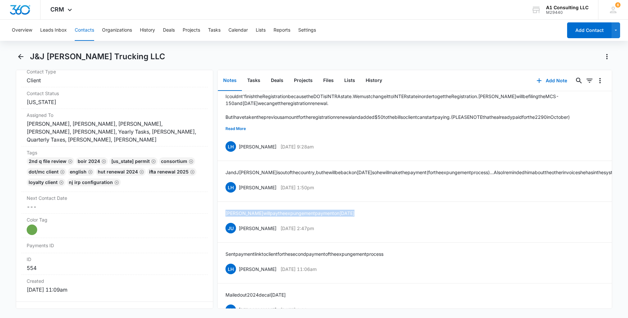
scroll to position [941, 0]
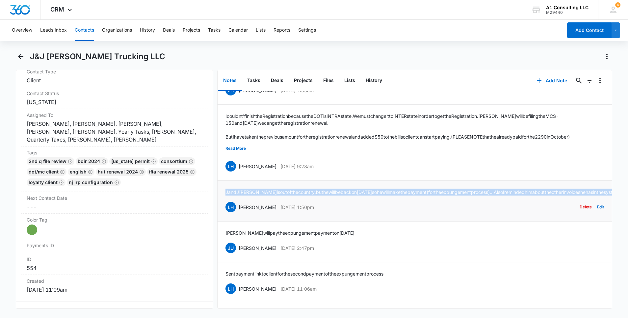
drag, startPoint x: 562, startPoint y: 218, endPoint x: 223, endPoint y: 208, distance: 339.2
click at [223, 208] on li "JandJ Almonte is out of the country, but he will be back on Monday so he will m…" at bounding box center [415, 201] width 394 height 41
click at [245, 155] on button "Read More" at bounding box center [235, 148] width 20 height 13
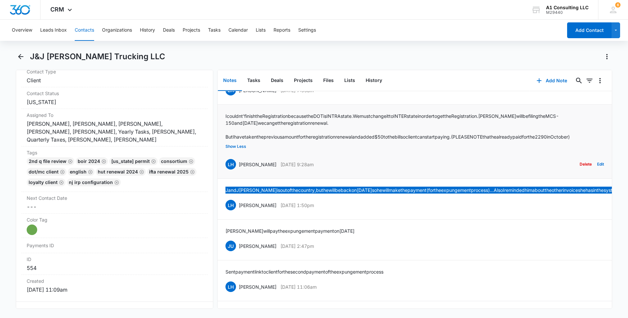
drag, startPoint x: 326, startPoint y: 189, endPoint x: 238, endPoint y: 192, distance: 87.9
click at [238, 171] on div "LH Laura Henry Apr 16, 2024 at 9:28am Delete Edit" at bounding box center [414, 164] width 379 height 13
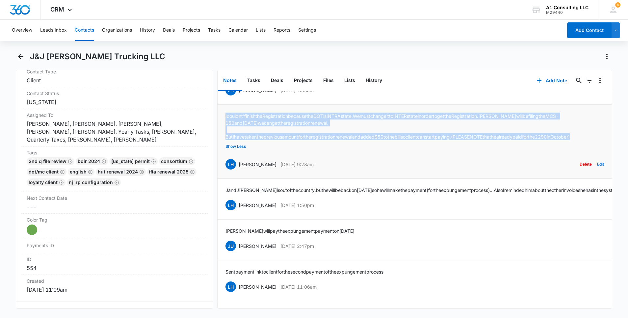
drag, startPoint x: 248, startPoint y: 164, endPoint x: 221, endPoint y: 134, distance: 39.6
click at [221, 134] on li "I couldnt' finish the Registration because the DOT is INTRAstate. We must chang…" at bounding box center [415, 142] width 394 height 74
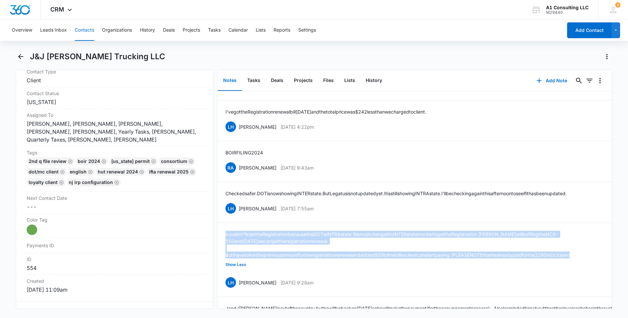
scroll to position [823, 0]
drag, startPoint x: 325, startPoint y: 228, endPoint x: 239, endPoint y: 230, distance: 85.9
click at [239, 215] on div "LH Laura Henry Apr 17, 2024 at 7:55am Delete Edit" at bounding box center [414, 208] width 379 height 13
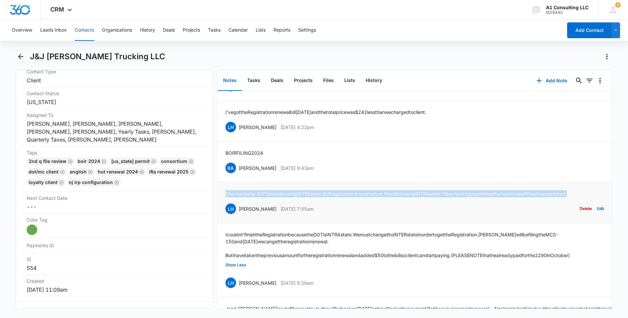
drag, startPoint x: 250, startPoint y: 213, endPoint x: 222, endPoint y: 204, distance: 29.5
click at [222, 204] on li "Checked safer. DOT is now showing INTERstate. But Legatus is not updated yet. I…" at bounding box center [415, 202] width 394 height 41
drag, startPoint x: 326, startPoint y: 177, endPoint x: 236, endPoint y: 180, distance: 89.9
click at [236, 174] on div "RA Randy Araujo Apr 17, 2024 at 9:43am Delete Edit" at bounding box center [414, 168] width 379 height 13
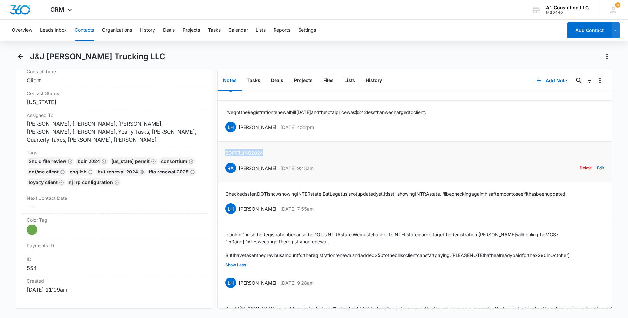
drag, startPoint x: 237, startPoint y: 165, endPoint x: 222, endPoint y: 165, distance: 15.5
click at [222, 165] on li "BOIR FILING 2024 RA Randy Araujo Apr 17, 2024 at 9:43am Delete Edit" at bounding box center [415, 162] width 394 height 41
drag, startPoint x: 326, startPoint y: 139, endPoint x: 238, endPoint y: 144, distance: 88.4
click at [238, 133] on div "LH Laura Henry Apr 18, 2024 at 4:22pm Delete Edit" at bounding box center [414, 127] width 379 height 13
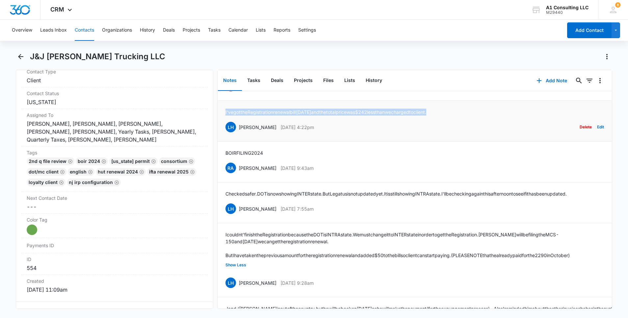
drag, startPoint x: 450, startPoint y: 121, endPoint x: 223, endPoint y: 125, distance: 226.5
click at [223, 125] on li "I've got the Registration renewal bill today and the total price was $242 less …" at bounding box center [415, 121] width 394 height 41
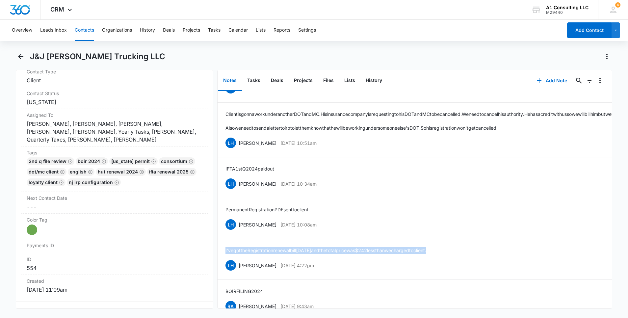
scroll to position [665, 0]
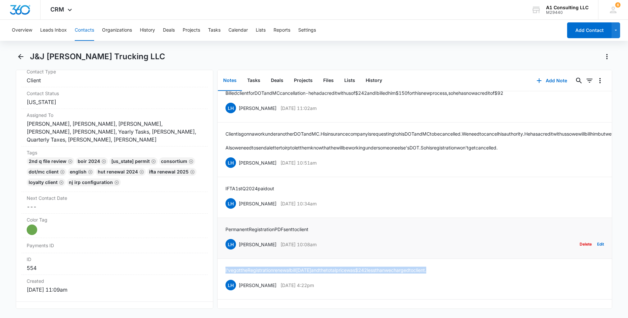
drag, startPoint x: 329, startPoint y: 256, endPoint x: 238, endPoint y: 257, distance: 91.9
click at [238, 250] on div "LH Laura Henry Apr 30, 2024 at 10:08am Delete Edit" at bounding box center [414, 244] width 379 height 13
drag, startPoint x: 318, startPoint y: 238, endPoint x: 221, endPoint y: 239, distance: 97.1
click at [221, 239] on li "Permanent Registration PDF sent to client LH Laura Henry Apr 30, 2024 at 10:08a…" at bounding box center [415, 238] width 394 height 41
drag, startPoint x: 293, startPoint y: 214, endPoint x: 238, endPoint y: 215, distance: 55.3
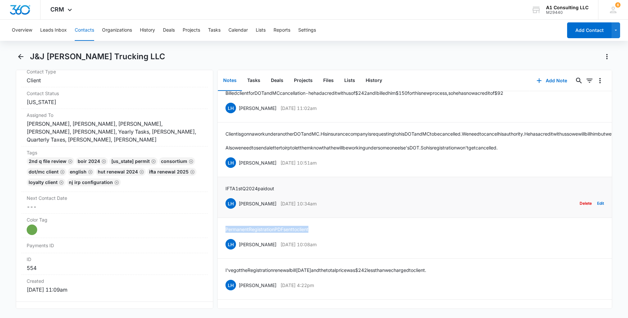
click at [238, 210] on div "LH Laura Henry Apr 30, 2024 at 10:34am Delete Edit" at bounding box center [414, 203] width 379 height 13
drag, startPoint x: 284, startPoint y: 201, endPoint x: 222, endPoint y: 202, distance: 62.6
click at [222, 202] on li "IFTA 1st Q 2024 paid out LH Laura Henry Apr 30, 2024 at 10:34am Delete Edit" at bounding box center [415, 197] width 394 height 41
drag, startPoint x: 310, startPoint y: 174, endPoint x: 237, endPoint y: 176, distance: 73.1
click at [237, 169] on div "LH Laura Henry May 2, 2024 at 10:51am Delete Edit" at bounding box center [414, 162] width 379 height 13
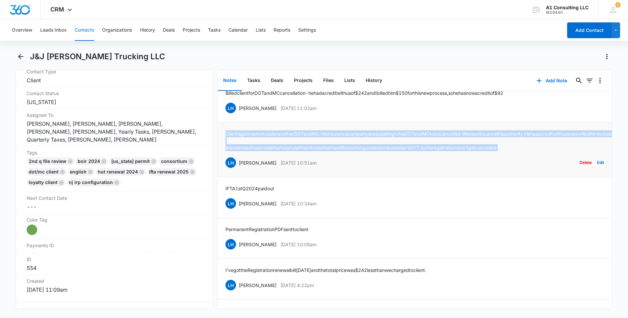
drag, startPoint x: 538, startPoint y: 162, endPoint x: 223, endPoint y: 142, distance: 315.6
click at [223, 142] on li "Client is gonna work under another DOT and MC. His insurance company is request…" at bounding box center [415, 149] width 394 height 55
drag, startPoint x: 327, startPoint y: 112, endPoint x: 238, endPoint y: 112, distance: 88.9
click at [238, 112] on div "LH Laura Henry May 2, 2024 at 11:02am Delete Edit" at bounding box center [414, 108] width 379 height 13
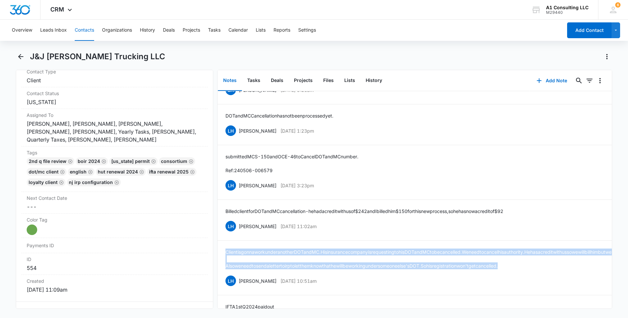
scroll to position [526, 0]
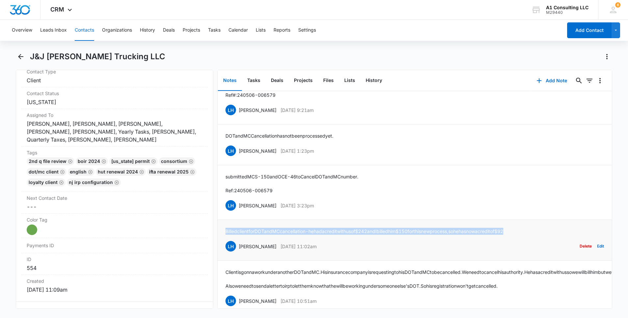
drag, startPoint x: 549, startPoint y: 233, endPoint x: 218, endPoint y: 232, distance: 331.1
click at [218, 232] on li "Billed client for DOT and MC cancellation - he had a credit with us of $242 and…" at bounding box center [415, 240] width 394 height 41
drag, startPoint x: 323, startPoint y: 212, endPoint x: 238, endPoint y: 212, distance: 84.6
click at [238, 212] on div "LH Laura Henry May 6, 2024 at 3:23pm Delete Edit" at bounding box center [414, 205] width 379 height 13
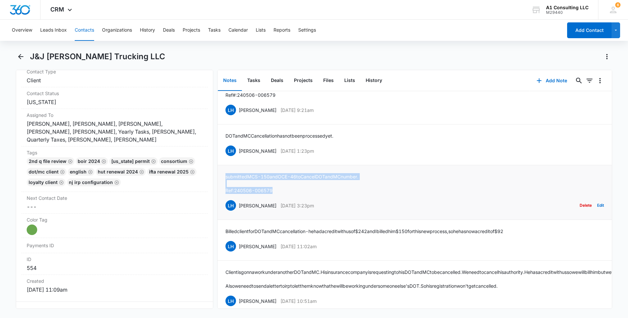
drag, startPoint x: 257, startPoint y: 192, endPoint x: 221, endPoint y: 180, distance: 38.3
click at [221, 180] on li "submitted MCS-150 and OCE-46 to Cancel DOT and MC number. Ref: 240506-006579 LH…" at bounding box center [415, 192] width 394 height 55
drag, startPoint x: 332, startPoint y: 155, endPoint x: 239, endPoint y: 157, distance: 93.8
click at [239, 157] on div "LH Laura Henry May 10, 2024 at 1:23pm Delete Edit" at bounding box center [414, 151] width 379 height 13
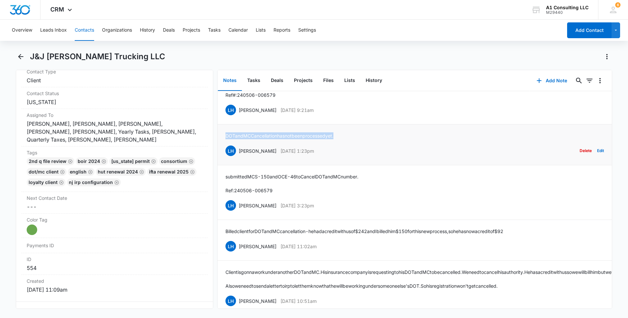
drag, startPoint x: 328, startPoint y: 142, endPoint x: 222, endPoint y: 146, distance: 106.4
click at [222, 146] on li "DOT and MC Cancellation has not been processed yet. LH Laura Henry May 10, 2024…" at bounding box center [415, 144] width 394 height 41
drag, startPoint x: 328, startPoint y: 115, endPoint x: 237, endPoint y: 117, distance: 90.2
click at [237, 116] on div "LH Laura Henry May 16, 2024 at 9:21am Delete Edit" at bounding box center [414, 110] width 379 height 13
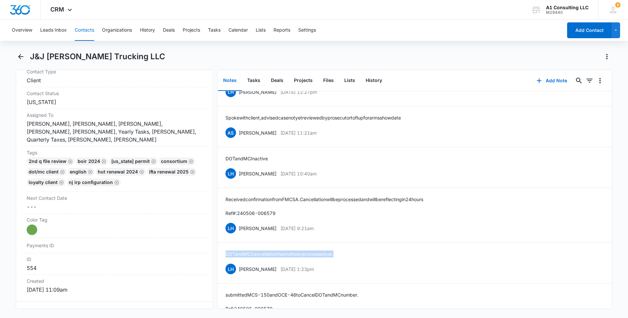
scroll to position [408, 0]
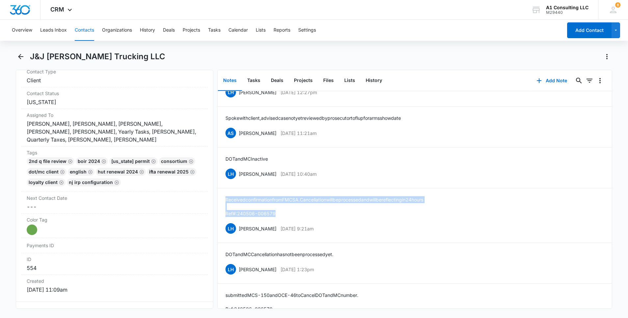
drag, startPoint x: 283, startPoint y: 220, endPoint x: 217, endPoint y: 203, distance: 67.9
click at [217, 203] on div "Notes Tasks Deals Projects Files Lists History Add Note 0 0 Finished file revie…" at bounding box center [414, 189] width 395 height 239
drag, startPoint x: 320, startPoint y: 179, endPoint x: 239, endPoint y: 180, distance: 81.3
click at [239, 180] on div "LH Laura Henry May 17, 2024 at 10:40am Delete Edit" at bounding box center [414, 174] width 379 height 13
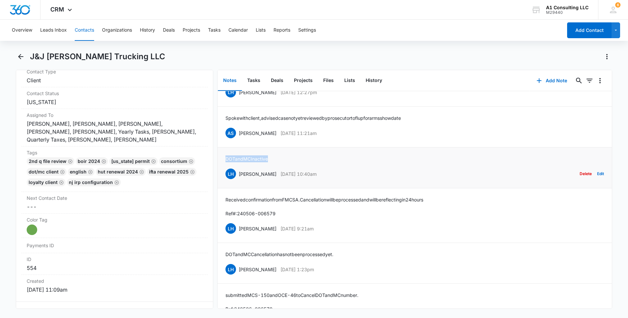
drag, startPoint x: 275, startPoint y: 163, endPoint x: 221, endPoint y: 164, distance: 53.7
click at [221, 164] on li "DOT and MC Inactive LH Laura Henry May 17, 2024 at 10:40am Delete Edit" at bounding box center [415, 167] width 394 height 41
drag, startPoint x: 310, startPoint y: 138, endPoint x: 239, endPoint y: 138, distance: 71.1
click at [239, 138] on div "AS Arisa Sawyer May 20, 2024 at 11:21am Delete Edit" at bounding box center [414, 133] width 379 height 13
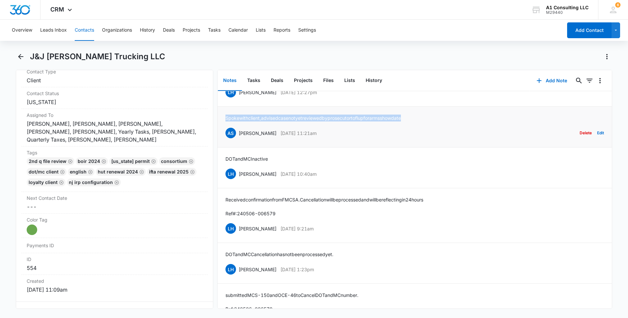
drag, startPoint x: 417, startPoint y: 122, endPoint x: 224, endPoint y: 126, distance: 193.9
click at [224, 126] on li "Spoke with client, advised case not yet reviewed by prosecutor to flup for arms…" at bounding box center [415, 127] width 394 height 41
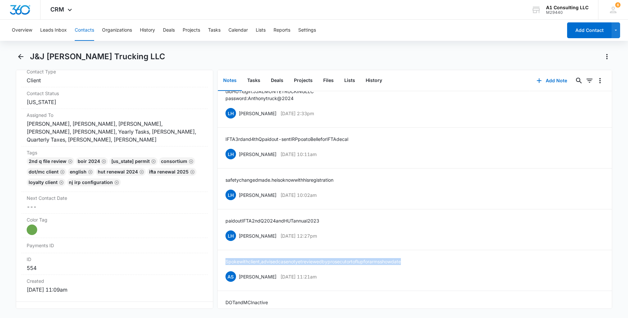
scroll to position [250, 0]
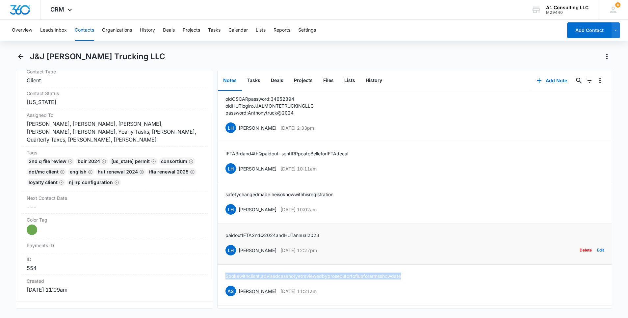
drag, startPoint x: 326, startPoint y: 255, endPoint x: 237, endPoint y: 256, distance: 88.9
click at [237, 256] on div "LH Laura Henry Jul 31, 2024 at 12:27pm Delete Edit" at bounding box center [414, 250] width 379 height 13
drag, startPoint x: 331, startPoint y: 237, endPoint x: 224, endPoint y: 239, distance: 106.7
click at [224, 239] on li "paid out IFTA 2nd Q 2024 and HUT annual 2023 LH Laura Henry Jul 31, 2024 at 12:…" at bounding box center [415, 244] width 394 height 41
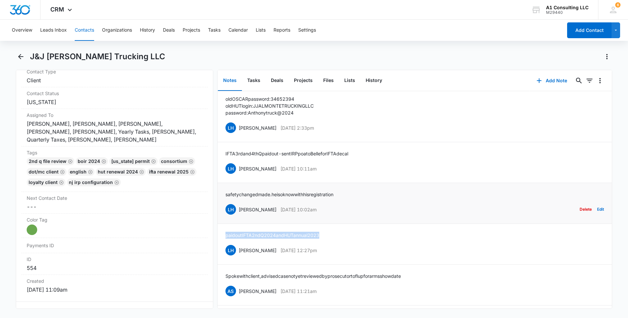
drag, startPoint x: 329, startPoint y: 214, endPoint x: 237, endPoint y: 214, distance: 91.2
click at [237, 214] on div "LH Laura Henry Sep 11, 2024 at 10:02am Delete Edit" at bounding box center [414, 209] width 379 height 13
drag, startPoint x: 351, startPoint y: 201, endPoint x: 224, endPoint y: 201, distance: 127.1
click at [224, 201] on li "safety changed made. he is ok now with his registration LH Laura Henry Sep 11, …" at bounding box center [415, 203] width 394 height 41
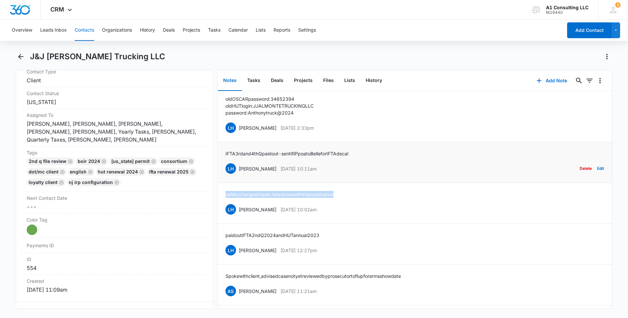
drag, startPoint x: 322, startPoint y: 172, endPoint x: 237, endPoint y: 173, distance: 85.6
click at [237, 173] on div "LH Laura Henry Jan 13, 2025 at 10:11am Delete Edit" at bounding box center [414, 168] width 379 height 13
drag, startPoint x: 374, startPoint y: 156, endPoint x: 222, endPoint y: 159, distance: 152.4
click at [222, 159] on li "IFTA 3rd and 4th Q paid out - sent IRP poa to Belle for IFTA decal LH Laura Hen…" at bounding box center [415, 162] width 394 height 41
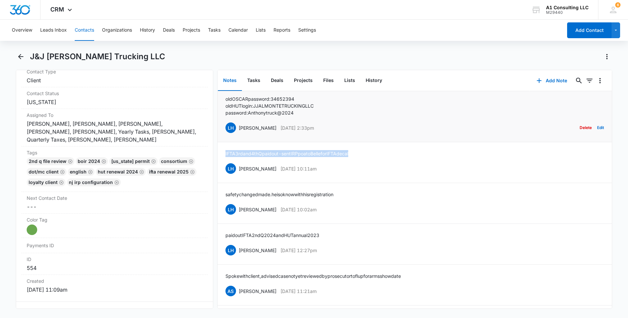
drag, startPoint x: 313, startPoint y: 133, endPoint x: 237, endPoint y: 135, distance: 76.7
click at [237, 134] on div "LH Laura Henry Jan 17, 2025 at 2:33pm Delete Edit" at bounding box center [414, 127] width 379 height 13
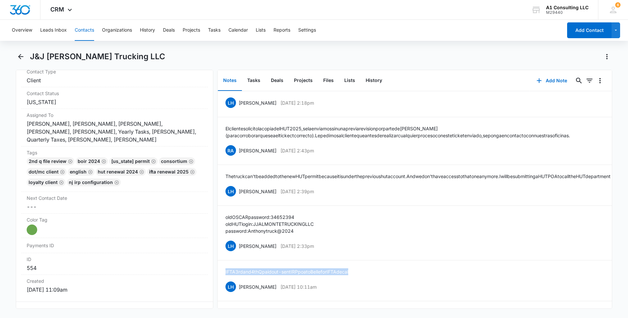
scroll to position [112, 0]
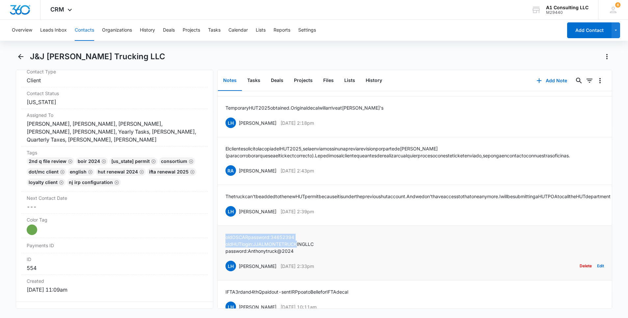
drag, startPoint x: 301, startPoint y: 254, endPoint x: 223, endPoint y: 247, distance: 77.7
click at [223, 247] on li "old OSCAR password: 34652394 old HUT login: JJALMONTETRUCKINGLLC password: Anth…" at bounding box center [415, 253] width 394 height 55
drag, startPoint x: 223, startPoint y: 247, endPoint x: 297, endPoint y: 253, distance: 73.9
click at [297, 248] on p "old HUT login: JJALMONTETRUCKINGLLC" at bounding box center [269, 244] width 88 height 7
drag, startPoint x: 300, startPoint y: 256, endPoint x: 219, endPoint y: 244, distance: 81.6
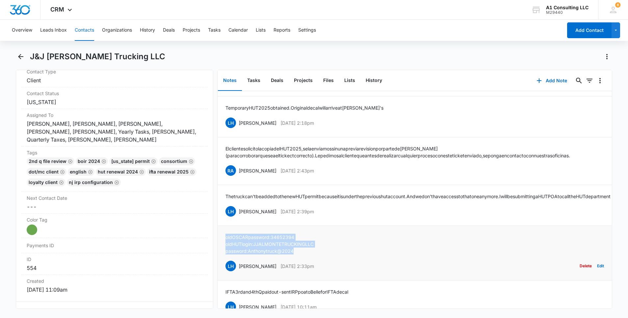
click at [219, 244] on li "old OSCAR password: 34652394 old HUT login: JJALMONTETRUCKINGLLC password: Anth…" at bounding box center [415, 253] width 394 height 55
drag, startPoint x: 330, startPoint y: 215, endPoint x: 237, endPoint y: 218, distance: 93.2
click at [237, 218] on div "LH Laura Henry Jan 17, 2025 at 2:39pm Delete Edit" at bounding box center [414, 211] width 379 height 13
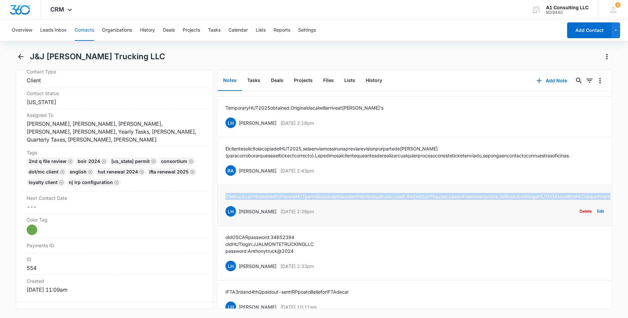
drag, startPoint x: 300, startPoint y: 202, endPoint x: 219, endPoint y: 194, distance: 81.1
click at [219, 194] on li "The truck can't be added to the new HUT permit because it is under the previous…" at bounding box center [415, 205] width 394 height 41
drag, startPoint x: 313, startPoint y: 167, endPoint x: 237, endPoint y: 167, distance: 75.7
click at [237, 167] on div "RA Randy Araujo Feb 21, 2025 at 2:43pm Delete Edit" at bounding box center [414, 170] width 379 height 13
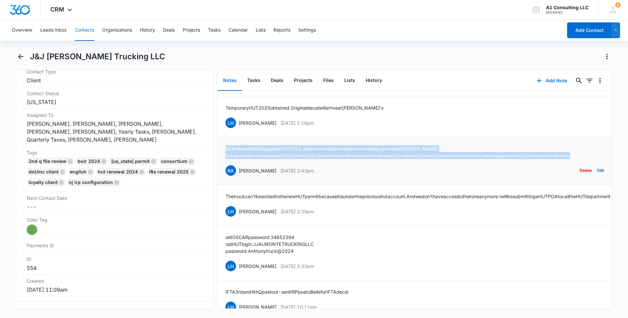
drag, startPoint x: 465, startPoint y: 154, endPoint x: 223, endPoint y: 147, distance: 242.4
click at [223, 147] on li "El cliente solicito la copia del HUT 2025, se la enviamos sin una previa revisi…" at bounding box center [415, 161] width 394 height 48
drag, startPoint x: 325, startPoint y: 118, endPoint x: 238, endPoint y: 118, distance: 87.2
click at [238, 118] on div "LH Laura Henry Feb 26, 2025 at 2:18pm Delete Edit" at bounding box center [414, 123] width 379 height 13
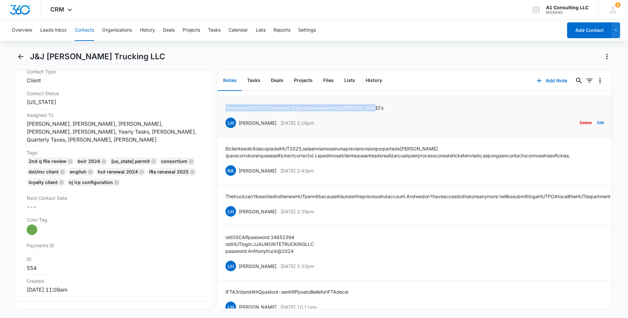
drag, startPoint x: 383, startPoint y: 106, endPoint x: 221, endPoint y: 103, distance: 163.0
click at [221, 103] on li "Temporary HUT 2025 obtained. Original decal will arrive at Jeannette's LH Laura…" at bounding box center [415, 116] width 394 height 41
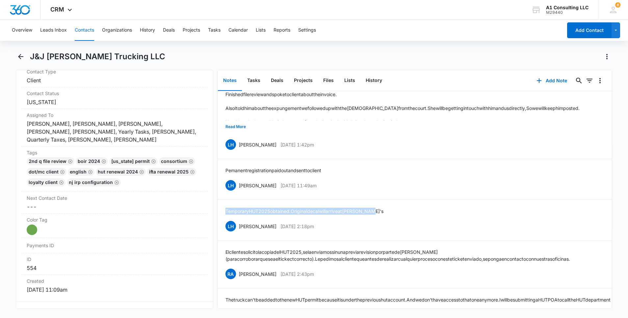
scroll to position [0, 0]
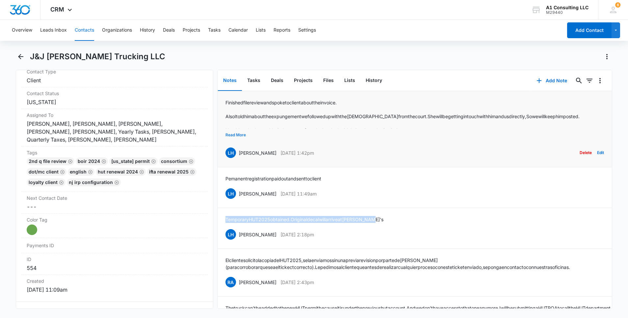
click at [236, 134] on button "Read More" at bounding box center [235, 135] width 20 height 13
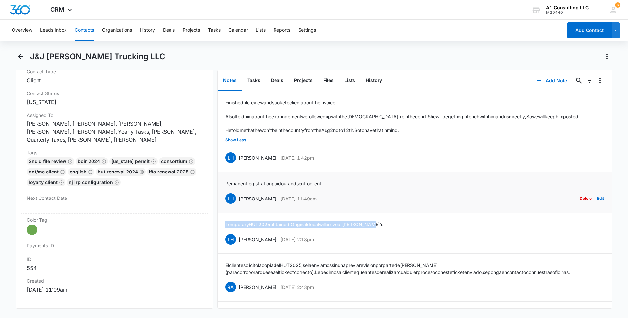
drag, startPoint x: 336, startPoint y: 194, endPoint x: 238, endPoint y: 197, distance: 97.5
click at [238, 197] on div "LH Laura Henry Apr 25, 2025 at 11:49am Delete Edit" at bounding box center [414, 198] width 379 height 13
drag, startPoint x: 330, startPoint y: 181, endPoint x: 218, endPoint y: 184, distance: 112.6
click at [218, 184] on li "Pemanent registration paid out and sent to client LH Laura Henry Apr 25, 2025 a…" at bounding box center [415, 192] width 394 height 41
drag, startPoint x: 327, startPoint y: 157, endPoint x: 237, endPoint y: 160, distance: 90.2
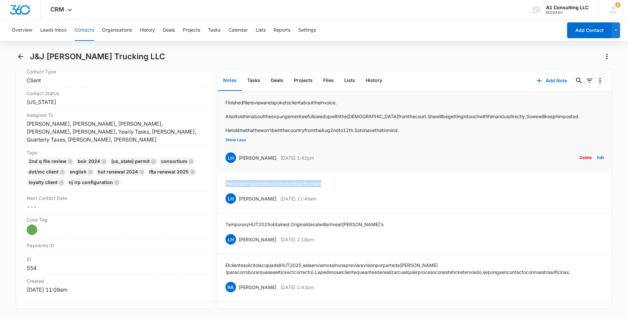
click at [237, 160] on div "LH Laura Henry Jul 23, 2025 at 1:42pm Delete Edit" at bounding box center [414, 157] width 379 height 13
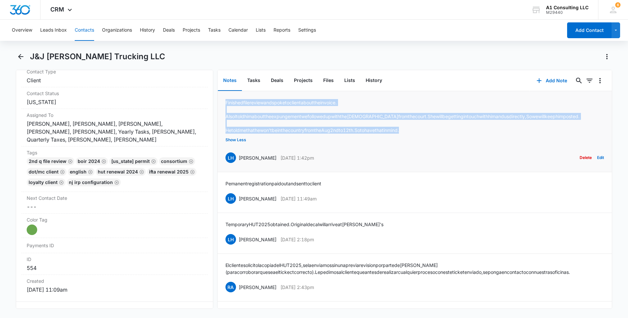
drag, startPoint x: 421, startPoint y: 127, endPoint x: 223, endPoint y: 95, distance: 200.7
click at [223, 95] on li "Finished file review and spoke to client about the invoice. Also I told him abo…" at bounding box center [415, 131] width 394 height 81
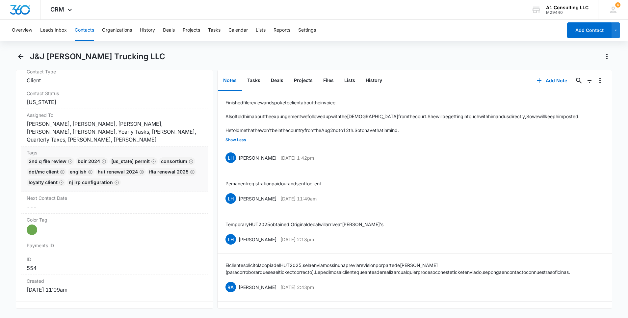
click at [180, 183] on div "2nd Q File Review BOIR 2024 Connecticut Permit Consortium DOT/MC Client English…" at bounding box center [115, 173] width 176 height 32
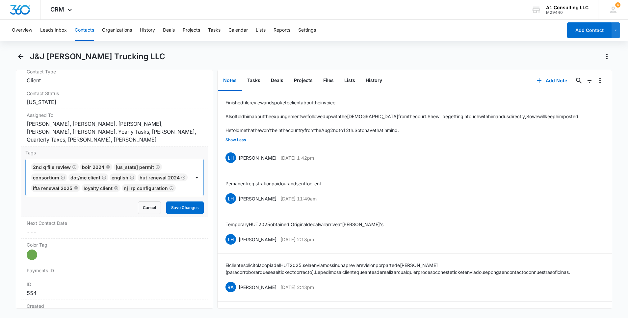
click at [178, 193] on div at bounding box center [184, 187] width 12 height 9
type input "gh"
click at [75, 227] on div "GHL Conversion" at bounding box center [113, 223] width 161 height 7
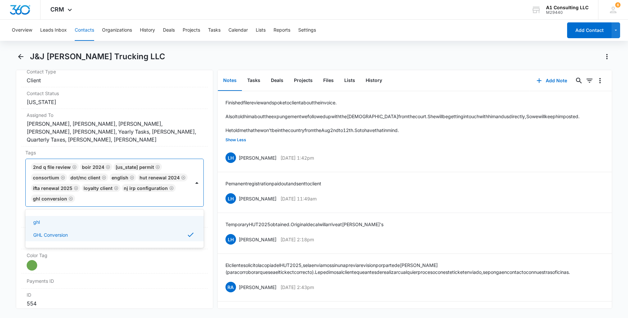
click at [6, 210] on main "J&J Almonte Trucking LLC Remove JA J&J Almonte Trucking LLC Contact Info Name C…" at bounding box center [314, 183] width 628 height 265
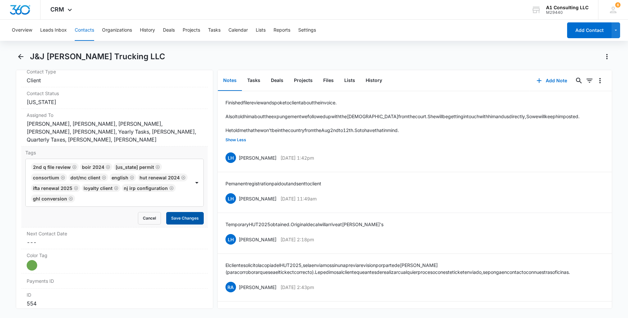
click at [177, 216] on button "Save Changes" at bounding box center [185, 218] width 38 height 13
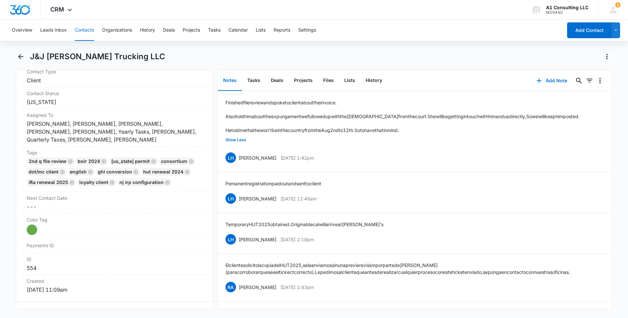
click at [84, 31] on button "Contacts" at bounding box center [84, 30] width 19 height 21
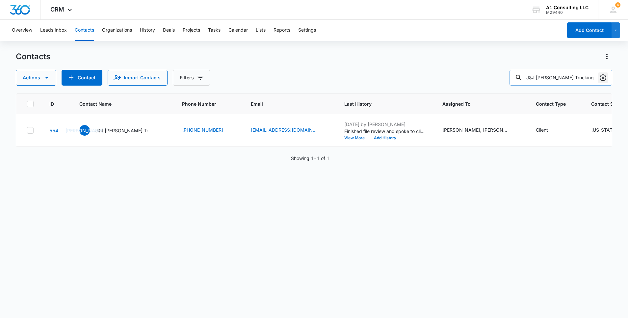
click at [604, 77] on icon "Clear" at bounding box center [603, 78] width 8 height 8
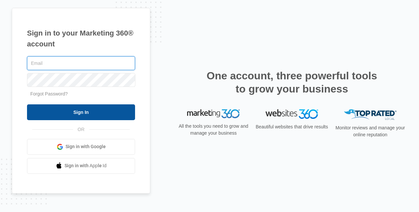
type input "[PERSON_NAME][EMAIL_ADDRESS][DOMAIN_NAME]"
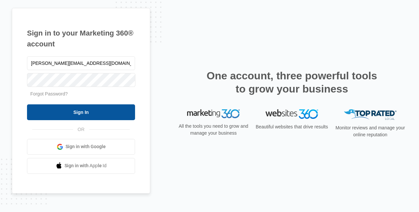
click at [92, 111] on input "Sign In" at bounding box center [81, 112] width 108 height 16
